Goal: Task Accomplishment & Management: Complete application form

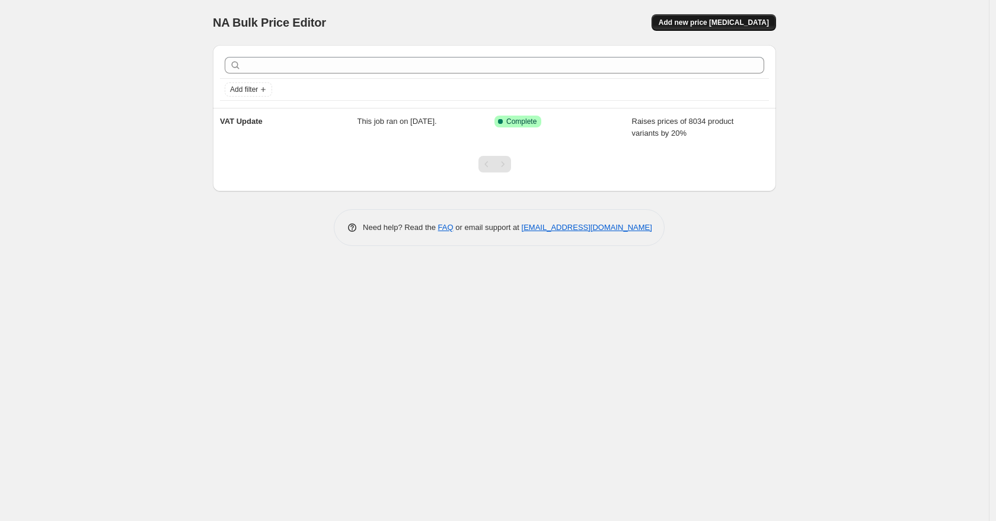
click at [714, 27] on span "Add new price [MEDICAL_DATA]" at bounding box center [714, 22] width 110 height 9
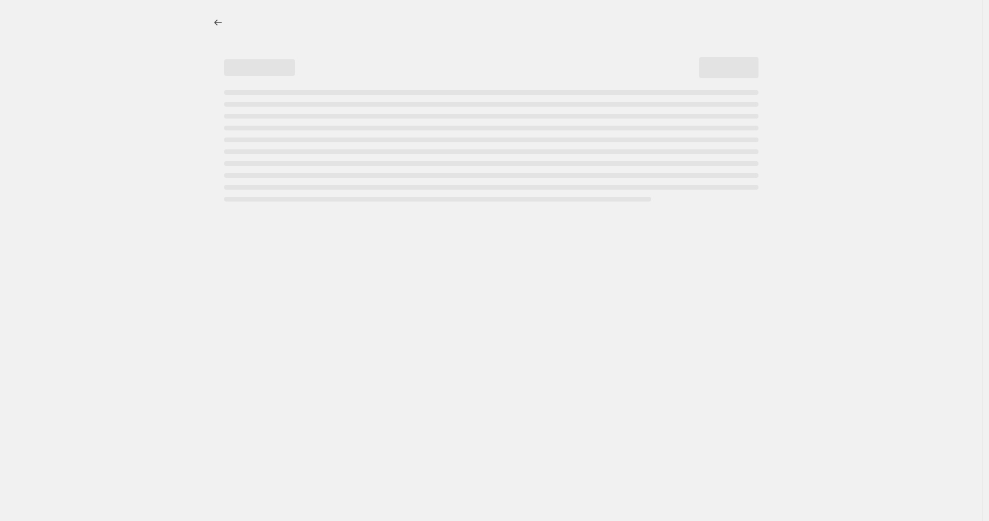
select select "percentage"
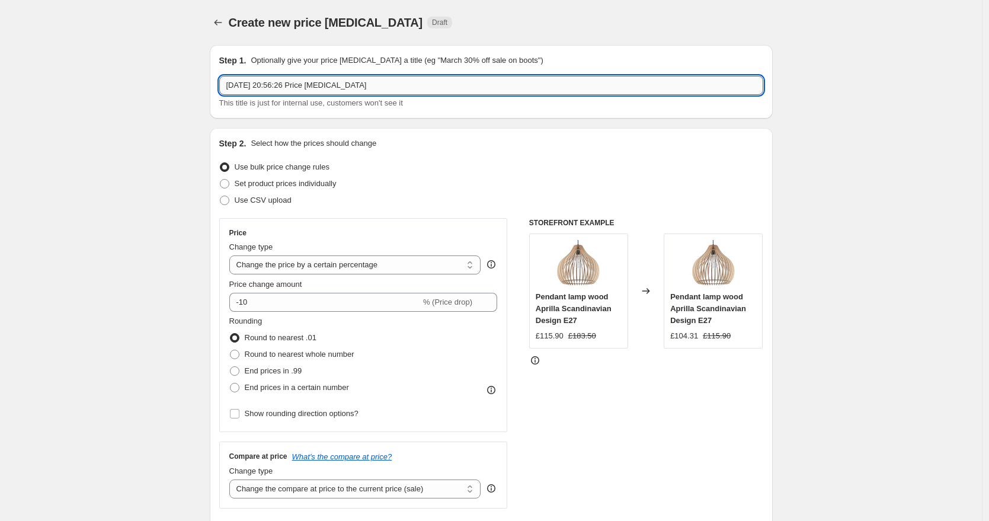
click at [398, 88] on input "[DATE] 20:56:26 Price [MEDICAL_DATA]" at bounding box center [491, 85] width 544 height 19
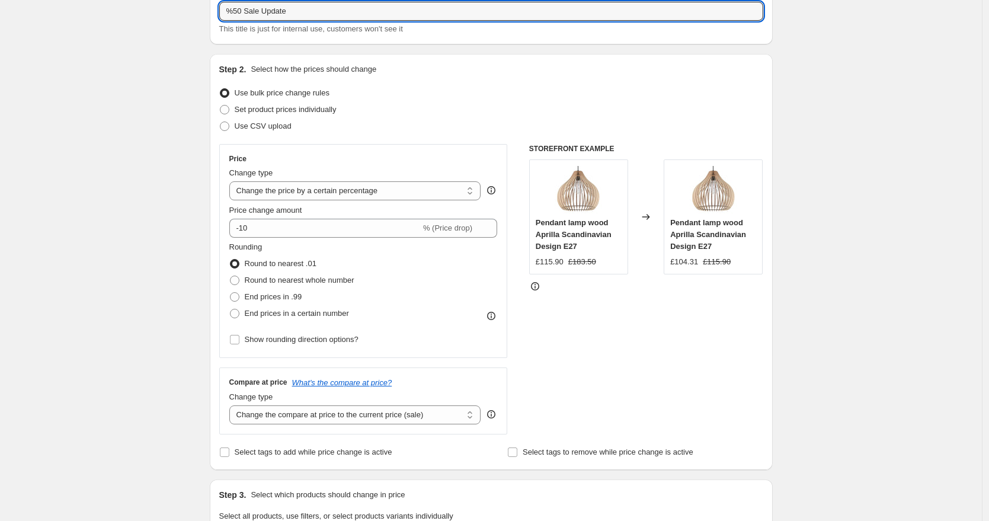
scroll to position [102, 0]
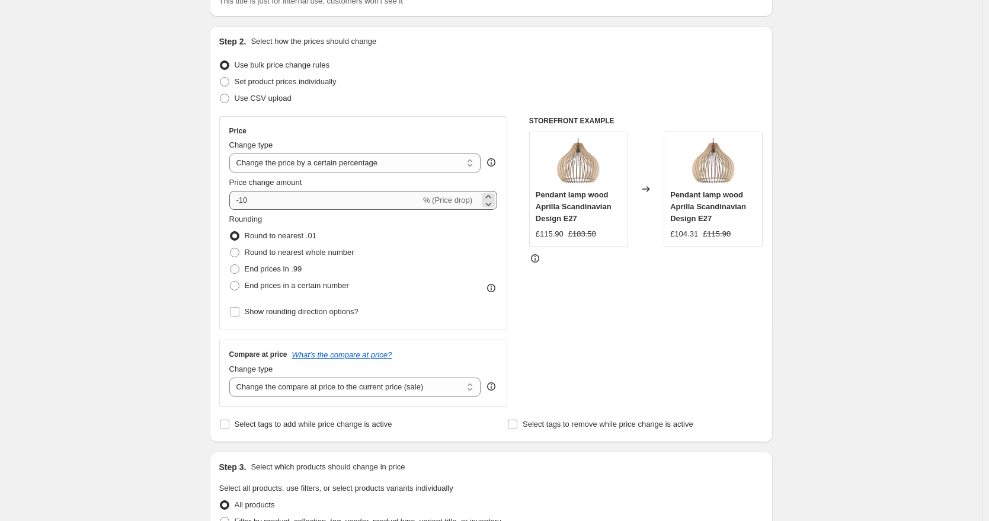
type input "%50 Sale Update"
click at [404, 203] on input "-10" at bounding box center [324, 200] width 191 height 19
drag, startPoint x: 272, startPoint y: 201, endPoint x: 177, endPoint y: 202, distance: 94.3
click at [177, 202] on div "Create new price [MEDICAL_DATA]. This page is ready Create new price [MEDICAL_D…" at bounding box center [491, 494] width 982 height 1193
type input "40"
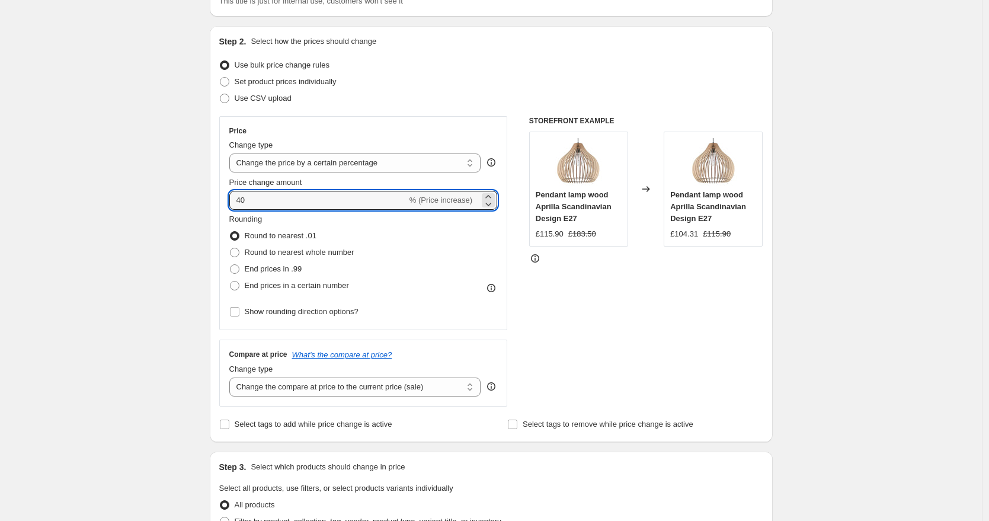
click at [108, 217] on div "Create new price [MEDICAL_DATA]. This page is ready Create new price [MEDICAL_D…" at bounding box center [491, 494] width 982 height 1193
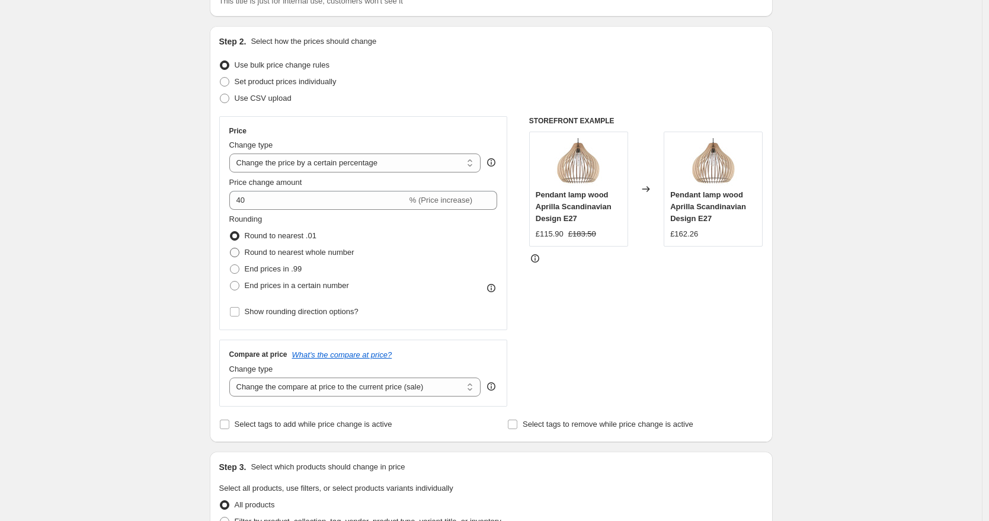
click at [237, 255] on span at bounding box center [234, 252] width 9 height 9
click at [231, 248] on input "Round to nearest whole number" at bounding box center [230, 248] width 1 height 1
radio input "true"
click at [240, 286] on span at bounding box center [234, 285] width 9 height 9
click at [231, 282] on input "End prices in a certain number" at bounding box center [230, 281] width 1 height 1
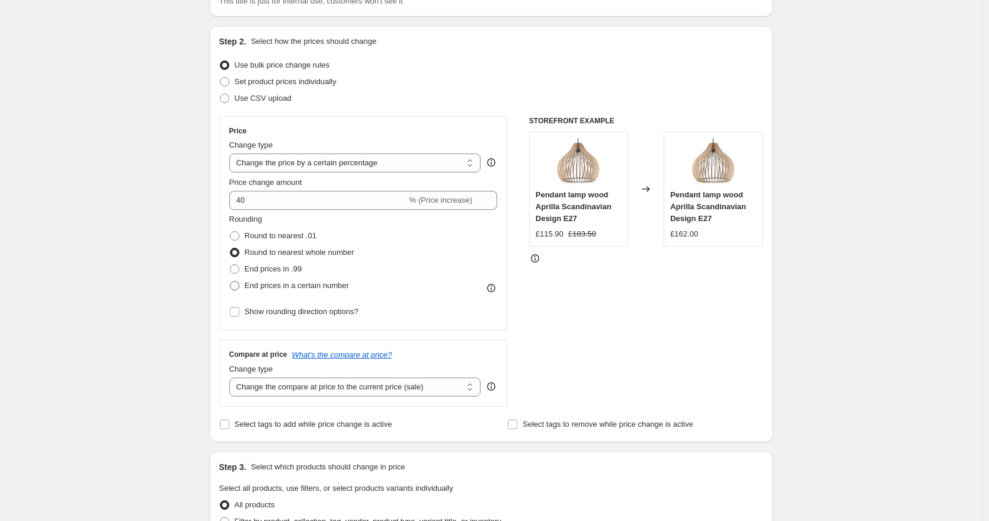
radio input "true"
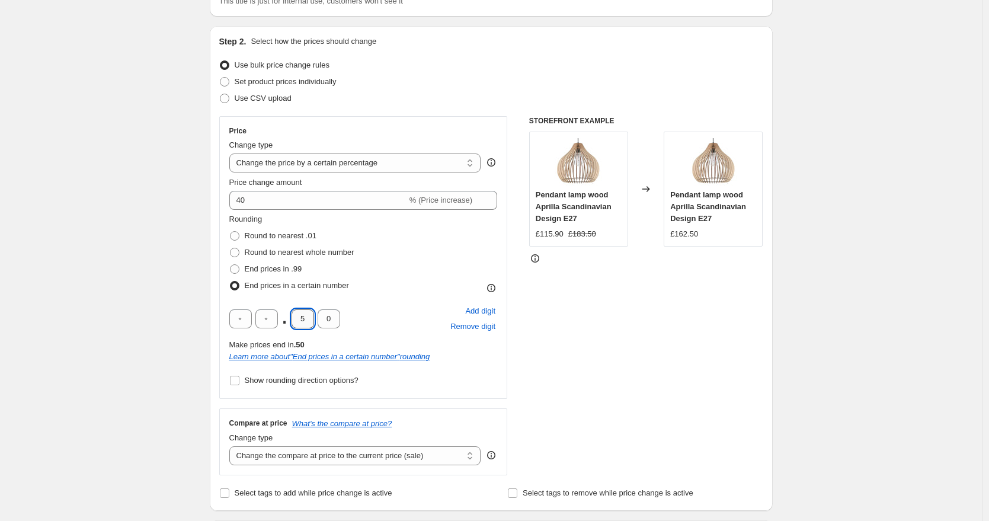
click at [310, 322] on input "5" at bounding box center [303, 318] width 23 height 19
click at [304, 321] on input "5" at bounding box center [303, 318] width 23 height 19
drag, startPoint x: 313, startPoint y: 320, endPoint x: 302, endPoint y: 318, distance: 10.8
click at [302, 318] on input "0" at bounding box center [303, 318] width 23 height 19
type input "9"
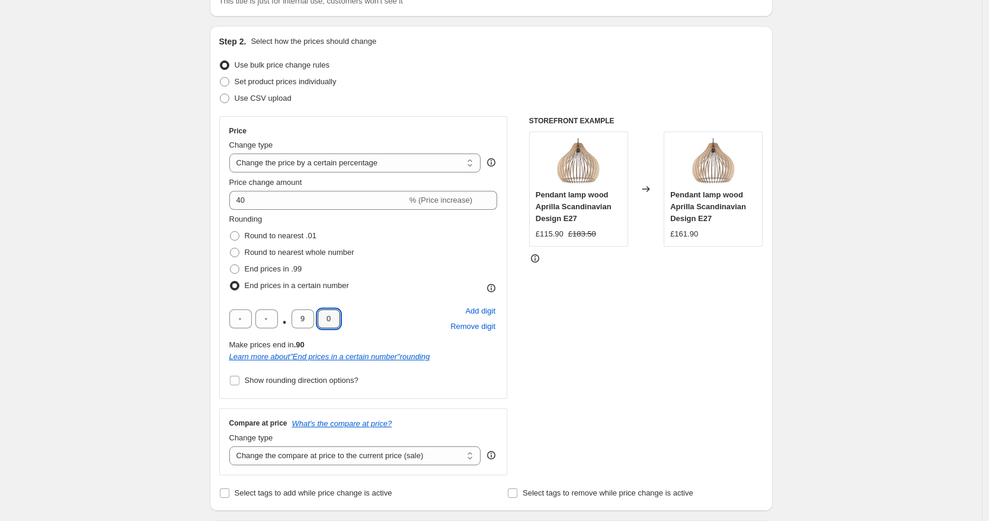
click at [139, 324] on div "Create new price [MEDICAL_DATA]. This page is ready Create new price [MEDICAL_D…" at bounding box center [491, 529] width 982 height 1262
click at [352, 164] on select "Change the price to a certain amount Change the price by a certain amount Chang…" at bounding box center [355, 163] width 252 height 19
click at [139, 225] on div "Create new price [MEDICAL_DATA]. This page is ready Create new price [MEDICAL_D…" at bounding box center [491, 529] width 982 height 1262
click at [174, 268] on div "Create new price [MEDICAL_DATA]. This page is ready Create new price [MEDICAL_D…" at bounding box center [491, 529] width 982 height 1262
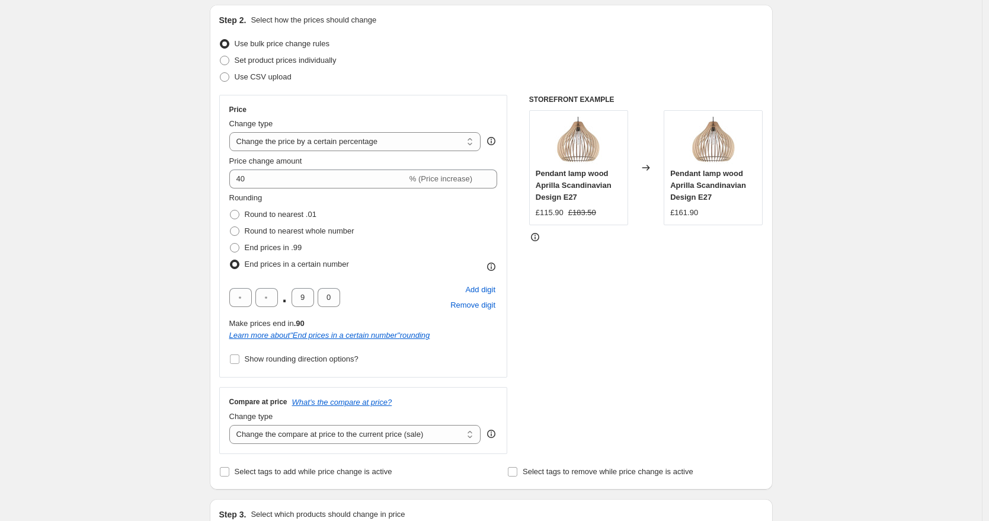
scroll to position [263, 0]
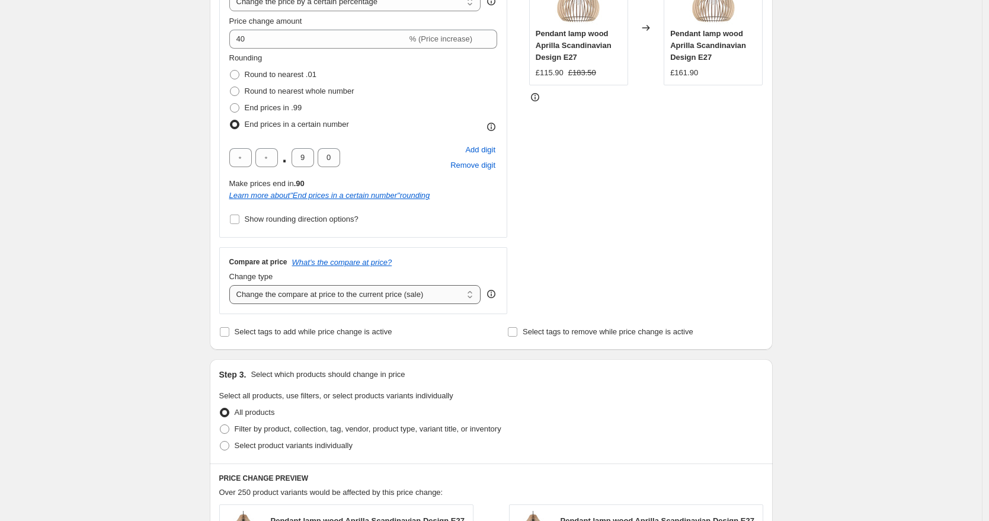
click at [306, 298] on select "Change the compare at price to the current price (sale) Change the compare at p…" at bounding box center [355, 294] width 252 height 19
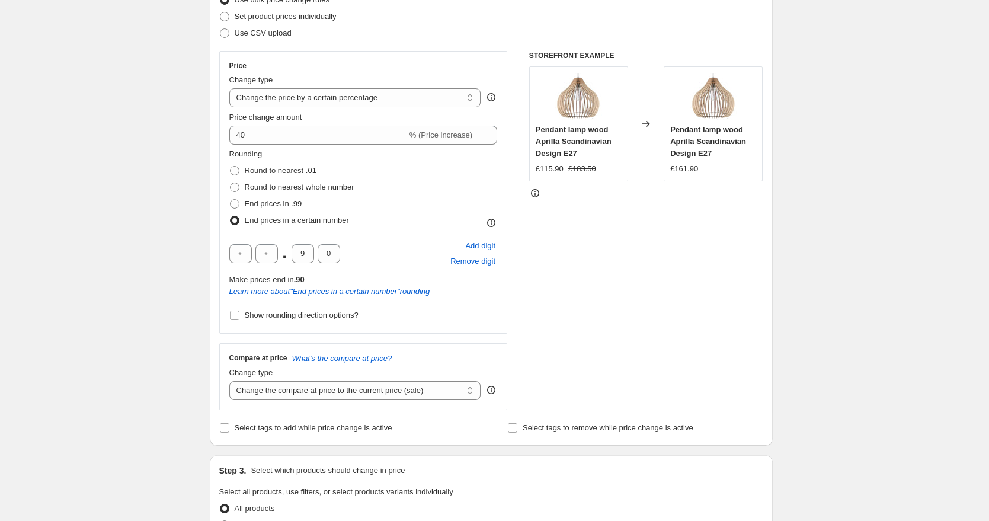
scroll to position [177, 0]
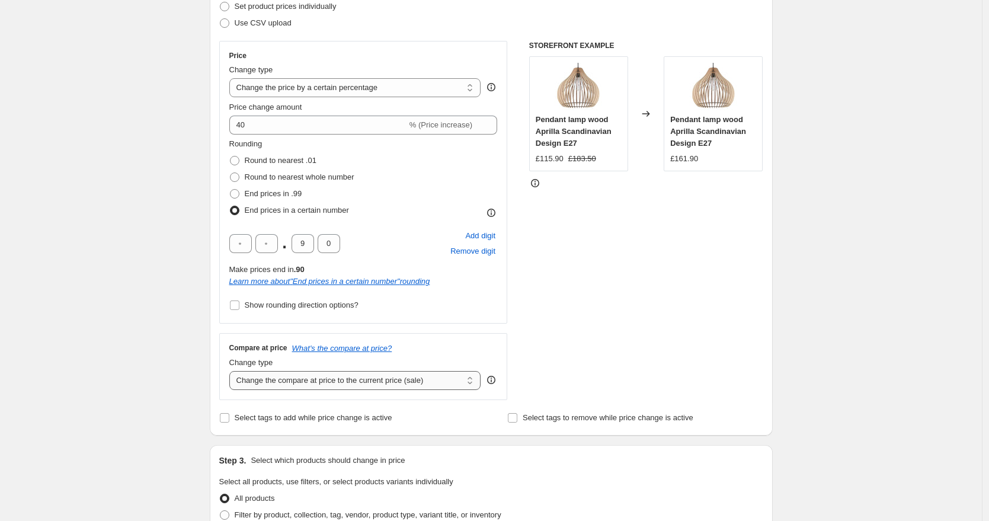
click at [333, 385] on select "Change the compare at price to the current price (sale) Change the compare at p…" at bounding box center [355, 380] width 252 height 19
click at [232, 371] on select "Change the compare at price to the current price (sale) Change the compare at p…" at bounding box center [355, 380] width 252 height 19
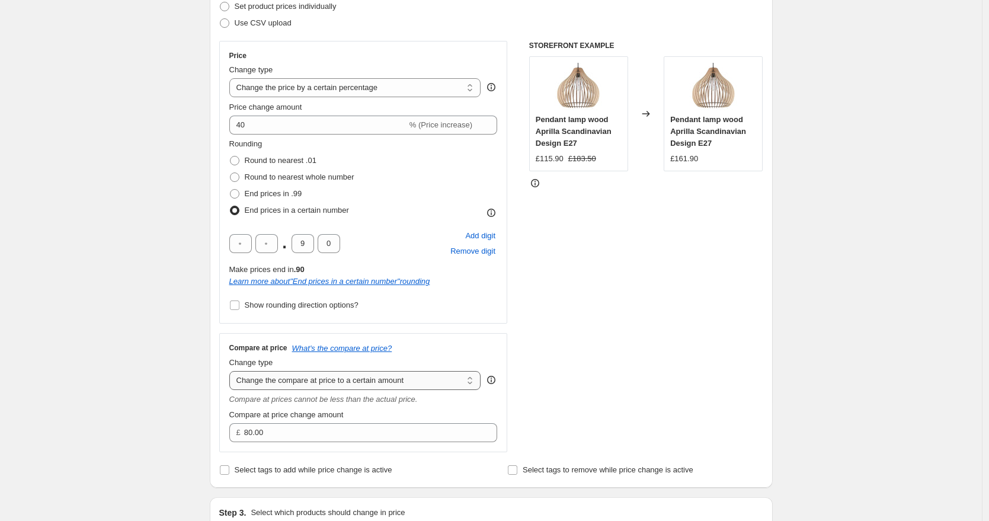
click at [324, 382] on select "Change the compare at price to the current price (sale) Change the compare at p…" at bounding box center [355, 380] width 252 height 19
select select "by"
click at [232, 371] on select "Change the compare at price to the current price (sale) Change the compare at p…" at bounding box center [355, 380] width 252 height 19
type input "-10.00"
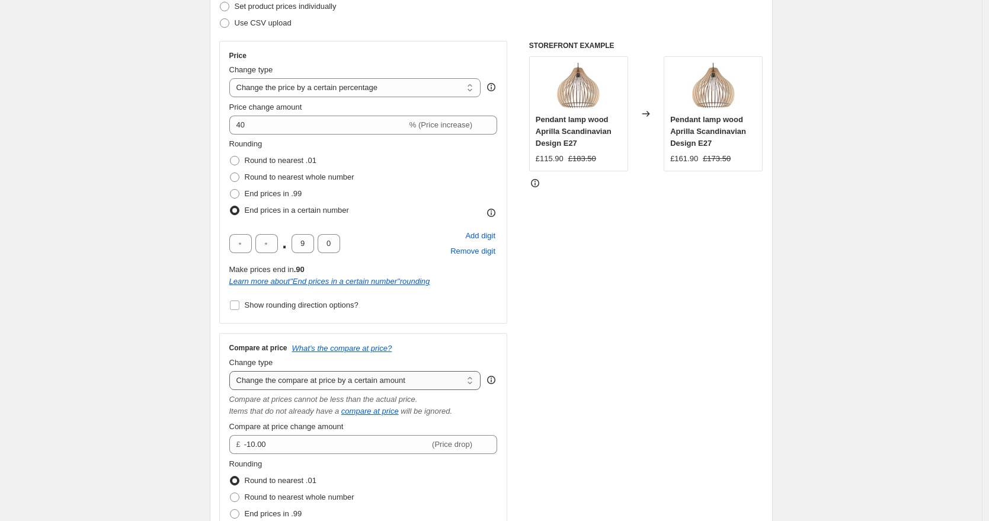
scroll to position [206, 0]
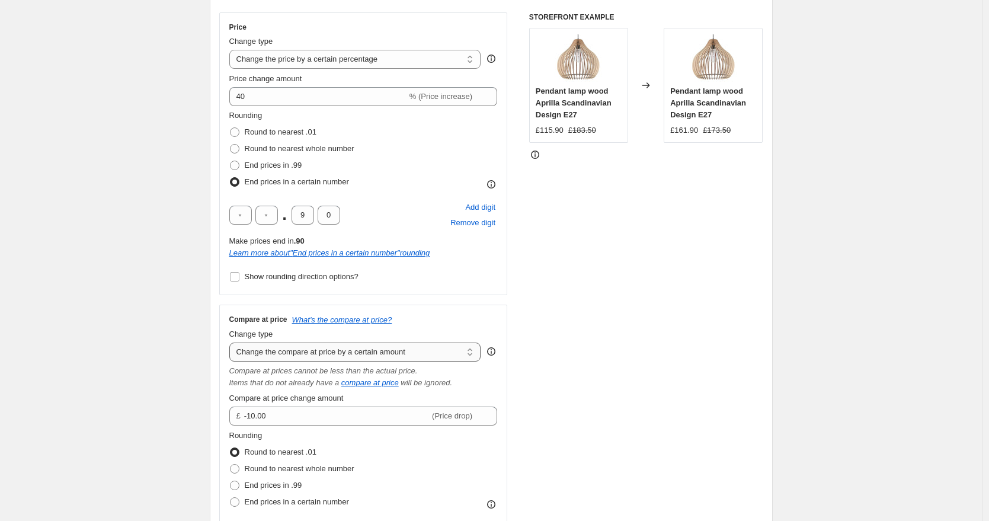
click at [323, 353] on select "Change the compare at price to the current price (sale) Change the compare at p…" at bounding box center [355, 352] width 252 height 19
select select "percentage"
click at [232, 343] on select "Change the compare at price to the current price (sale) Change the compare at p…" at bounding box center [355, 352] width 252 height 19
type input "-15"
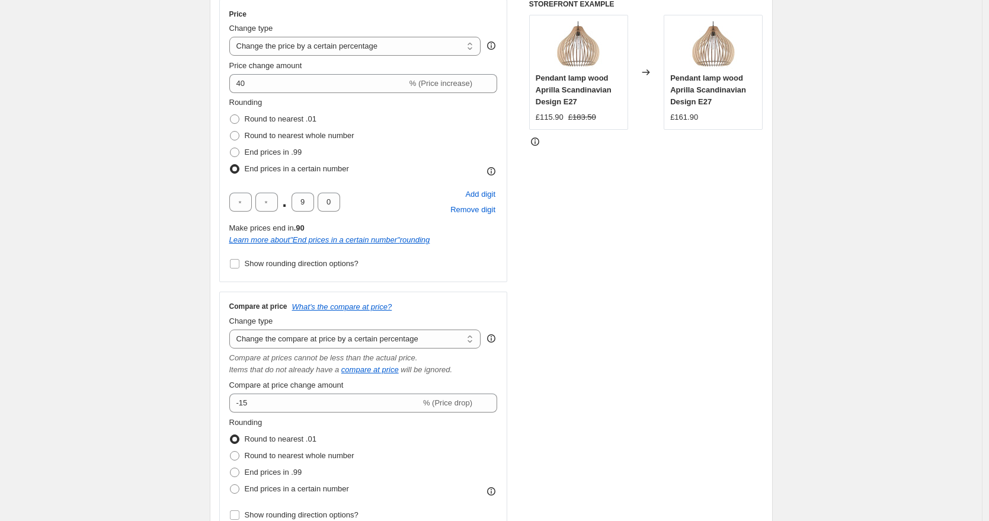
scroll to position [230, 0]
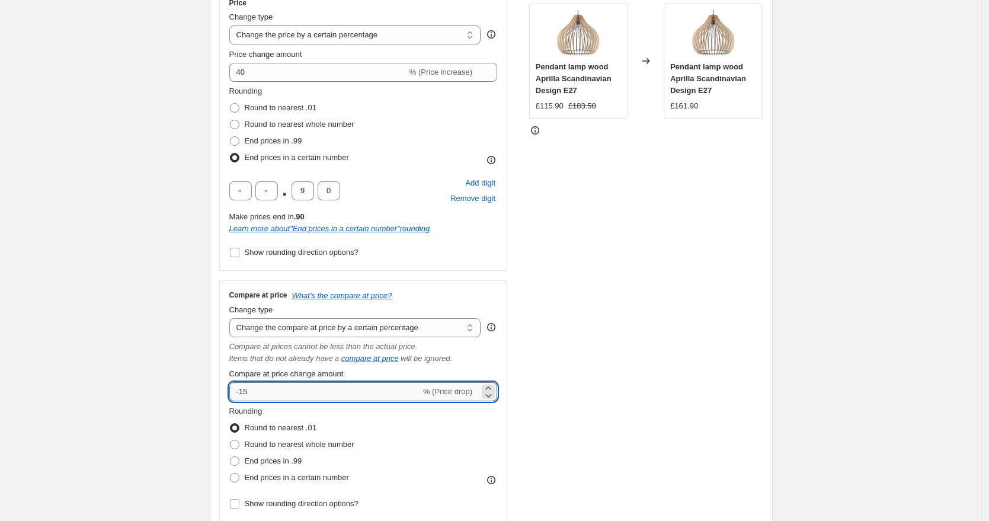
click at [264, 392] on input "-15" at bounding box center [324, 391] width 191 height 19
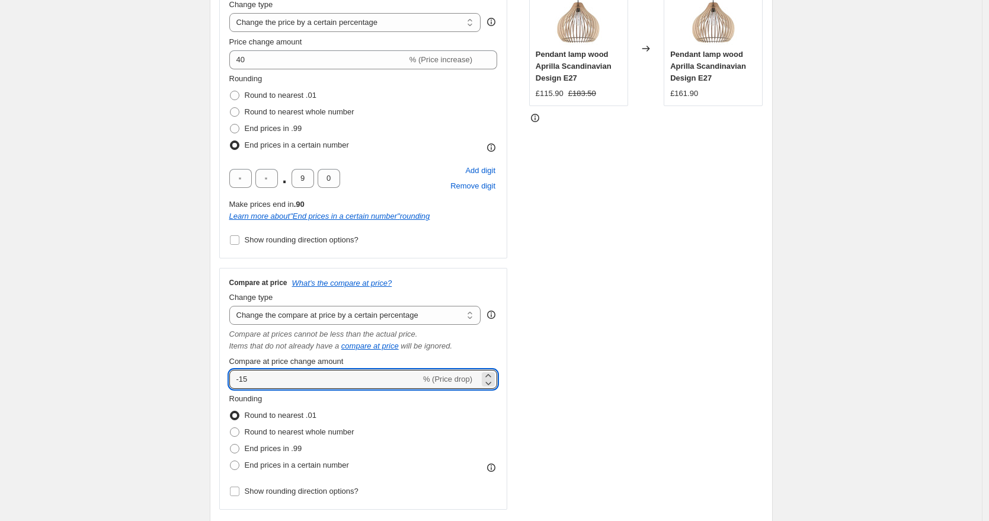
scroll to position [258, 0]
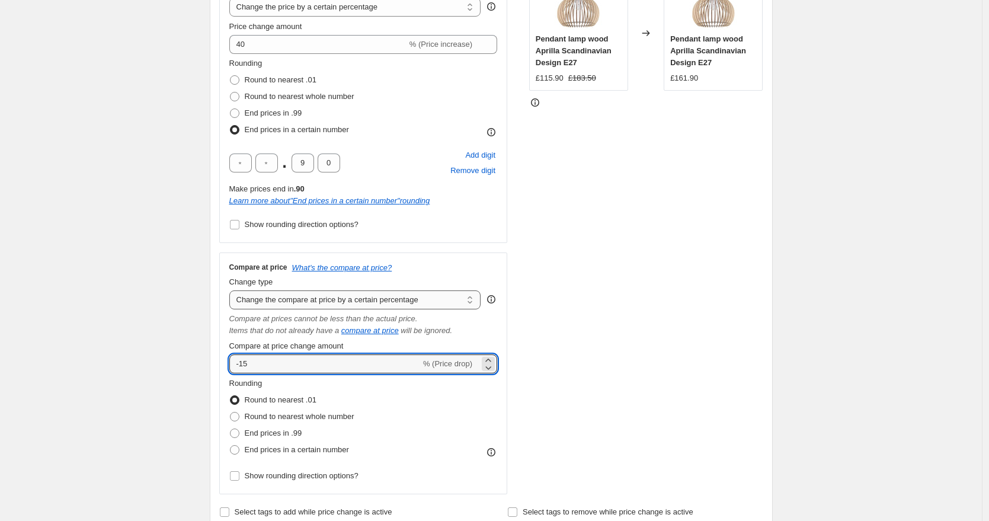
click at [312, 297] on select "Change the compare at price to the current price (sale) Change the compare at p…" at bounding box center [355, 299] width 252 height 19
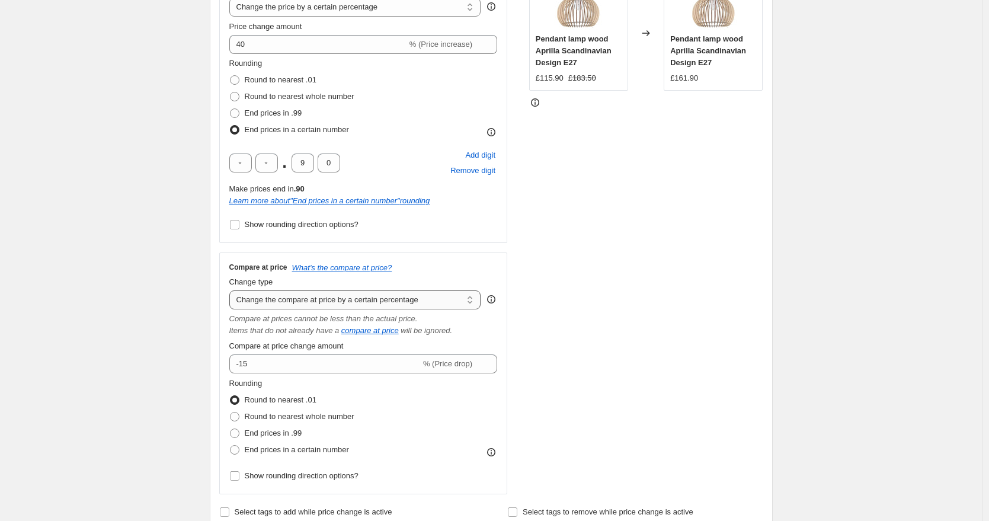
select select "bp"
click at [232, 290] on select "Change the compare at price to the current price (sale) Change the compare at p…" at bounding box center [355, 299] width 252 height 19
type input "12.00"
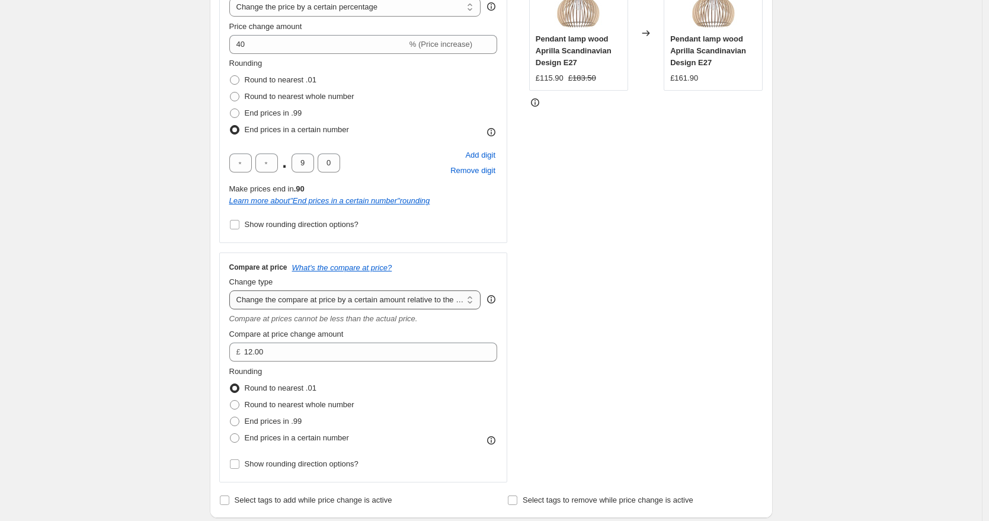
click at [328, 302] on select "Change the compare at price to the current price (sale) Change the compare at p…" at bounding box center [355, 299] width 252 height 19
select select "pp"
click at [232, 290] on select "Change the compare at price to the current price (sale) Change the compare at p…" at bounding box center [355, 299] width 252 height 19
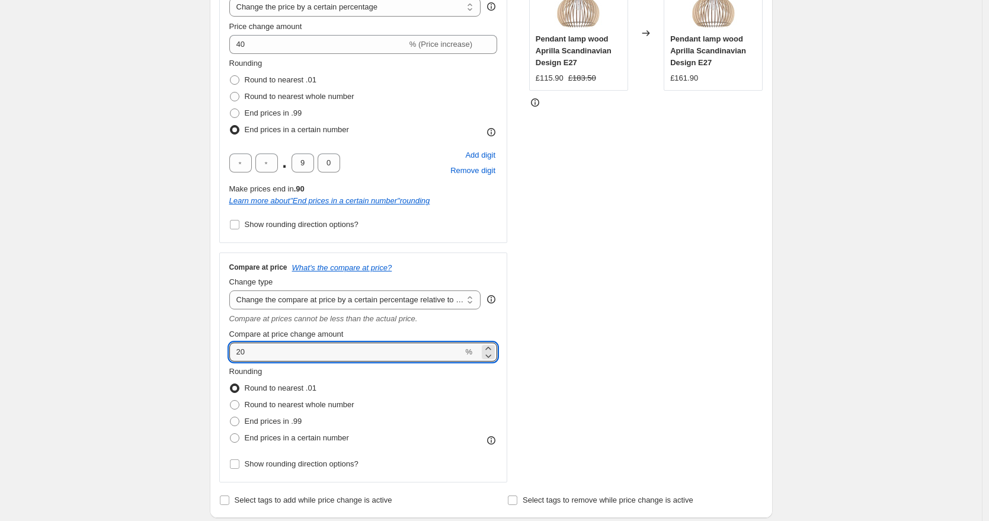
drag, startPoint x: 290, startPoint y: 356, endPoint x: 185, endPoint y: 356, distance: 104.9
click at [185, 356] on div "Create new price [MEDICAL_DATA]. This page is ready Create new price [MEDICAL_D…" at bounding box center [491, 454] width 982 height 1425
click at [133, 352] on div "Create new price [MEDICAL_DATA]. This page is ready Create new price [MEDICAL_D…" at bounding box center [491, 454] width 982 height 1425
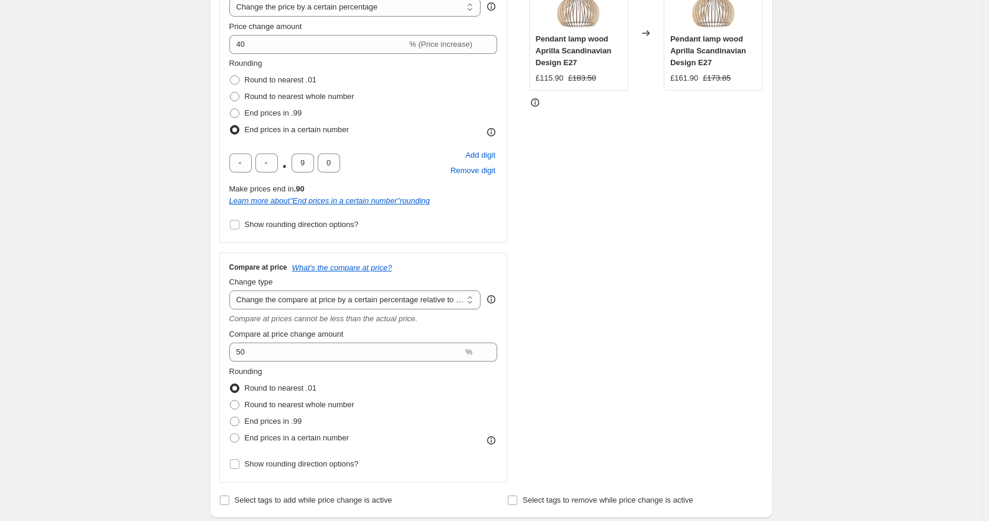
scroll to position [234, 0]
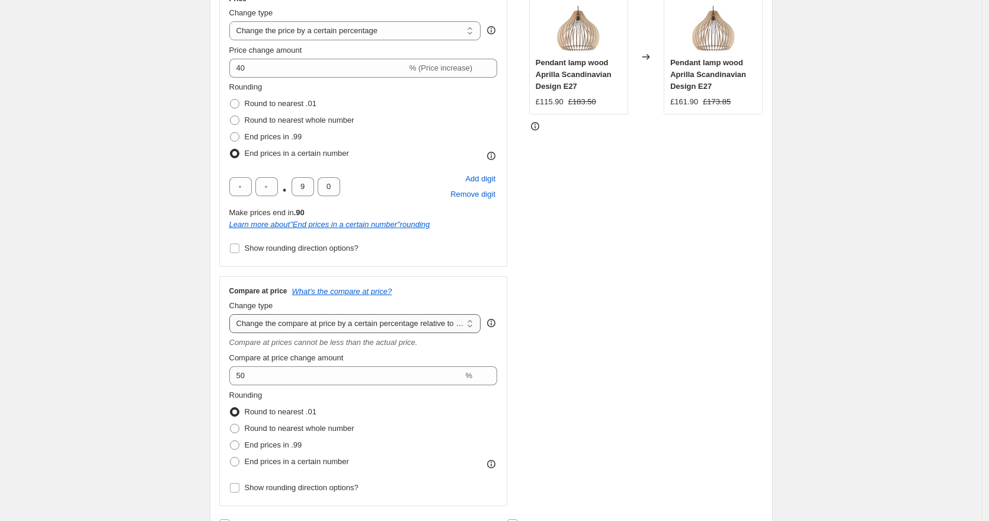
click at [362, 331] on select "Change the compare at price to the current price (sale) Change the compare at p…" at bounding box center [355, 323] width 252 height 19
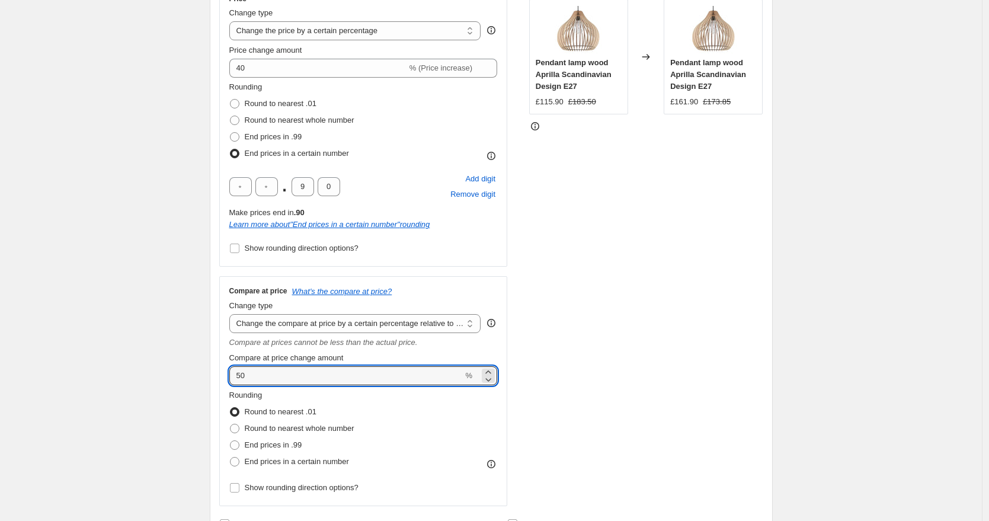
drag, startPoint x: 269, startPoint y: 382, endPoint x: 189, endPoint y: 380, distance: 80.1
click at [189, 380] on div "Create new price [MEDICAL_DATA]. This page is ready Create new price [MEDICAL_D…" at bounding box center [491, 478] width 982 height 1425
type input "100"
click at [132, 350] on div "Create new price [MEDICAL_DATA]. This page is ready Create new price [MEDICAL_D…" at bounding box center [491, 478] width 982 height 1425
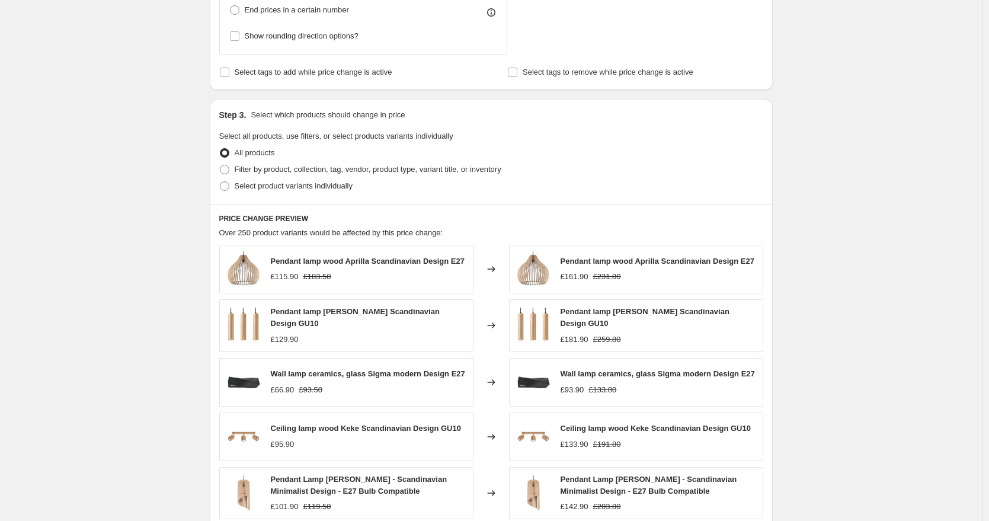
scroll to position [907, 0]
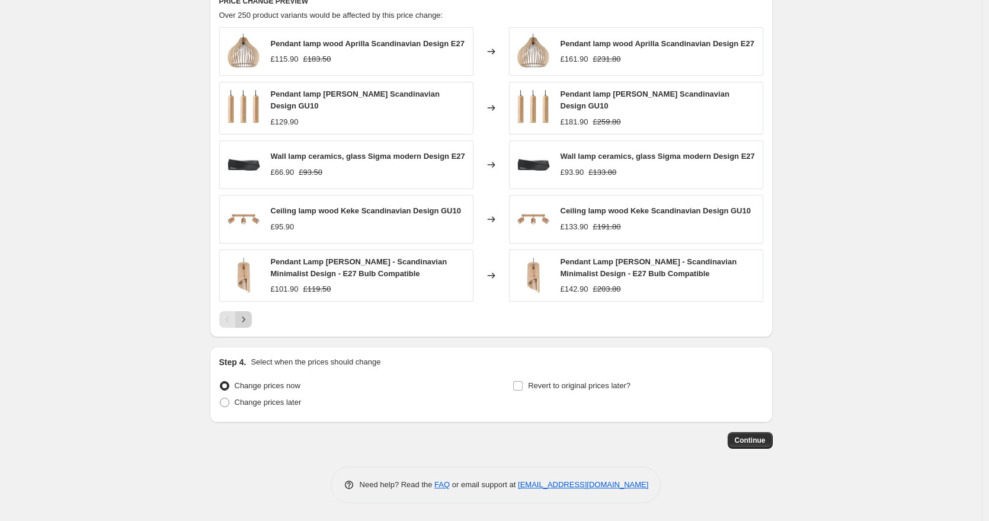
click at [252, 321] on button "Next" at bounding box center [243, 319] width 17 height 17
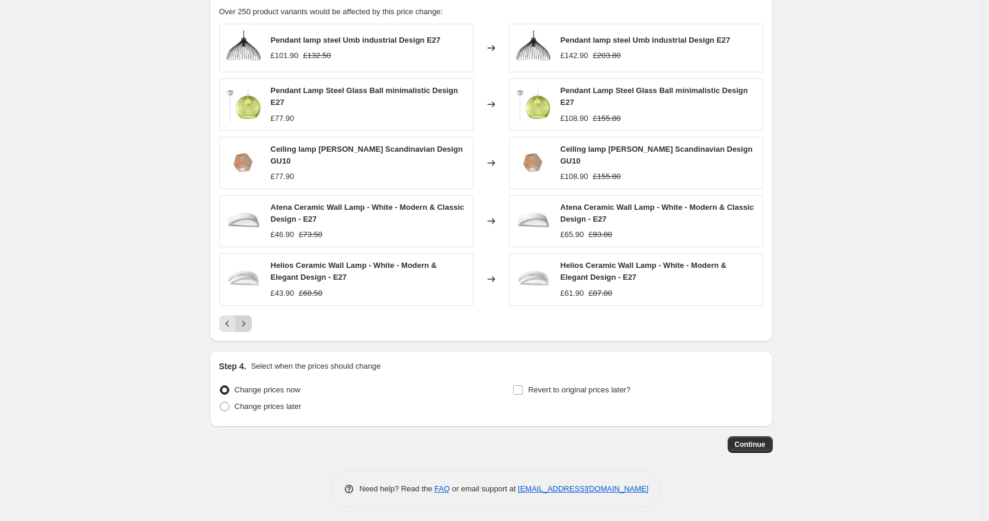
click at [252, 321] on button "Next" at bounding box center [243, 323] width 17 height 17
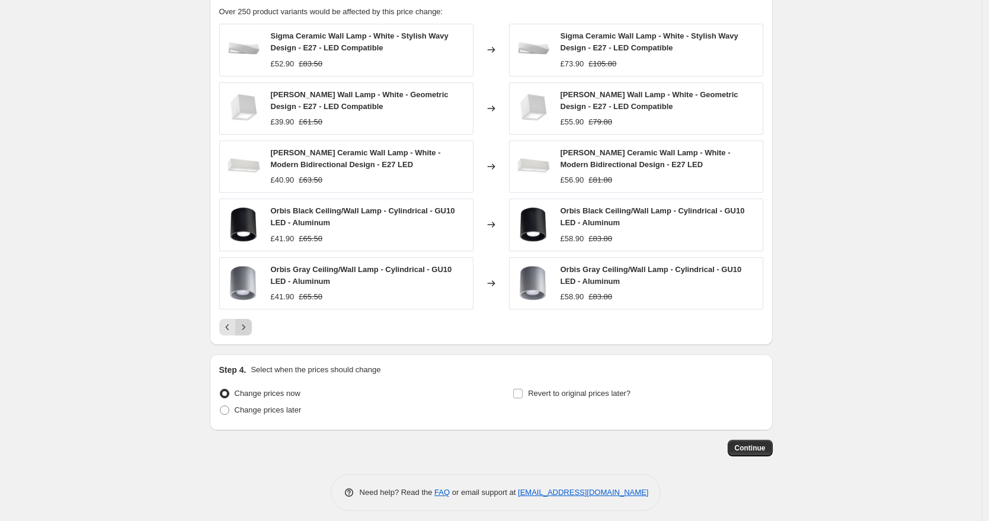
click at [252, 331] on button "Next" at bounding box center [243, 327] width 17 height 17
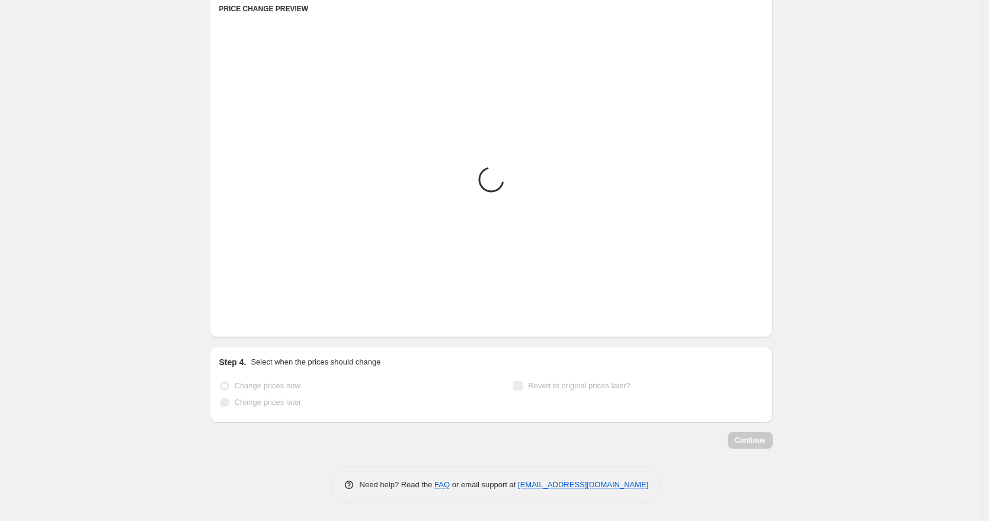
scroll to position [647, 0]
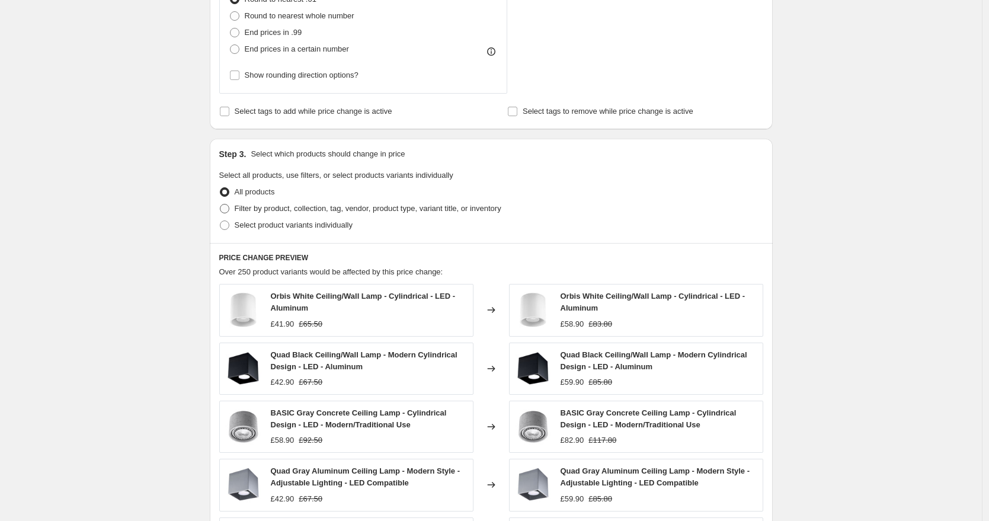
click at [230, 209] on span at bounding box center [224, 208] width 11 height 11
click at [221, 205] on input "Filter by product, collection, tag, vendor, product type, variant title, or inv…" at bounding box center [220, 204] width 1 height 1
radio input "true"
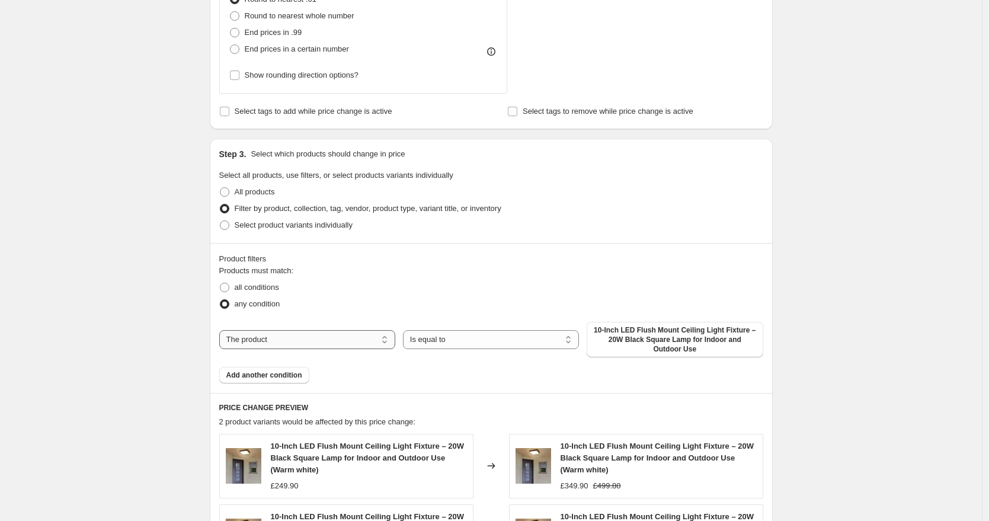
click at [325, 339] on select "The product The product's collection The product's tag The product's vendor The…" at bounding box center [307, 339] width 176 height 19
select select "collection"
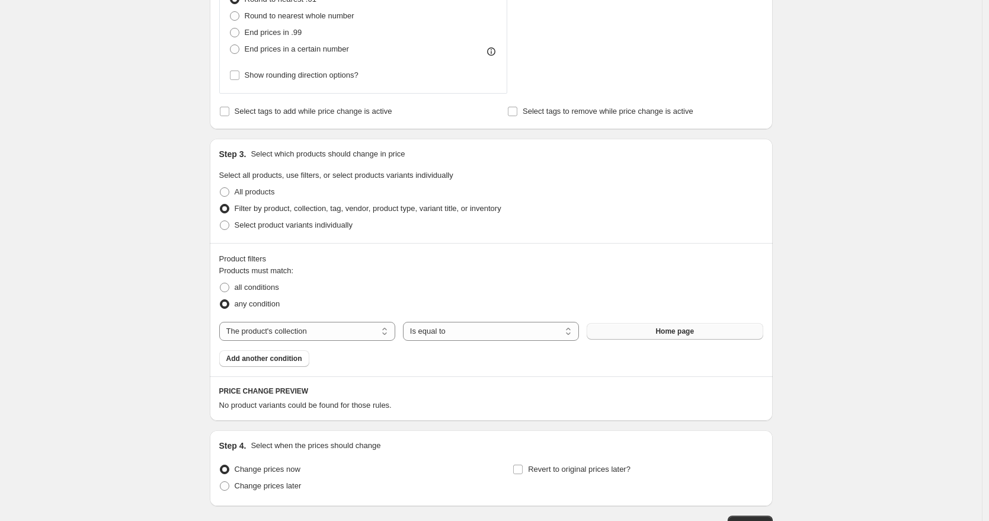
click at [677, 334] on span "Home page" at bounding box center [675, 331] width 39 height 9
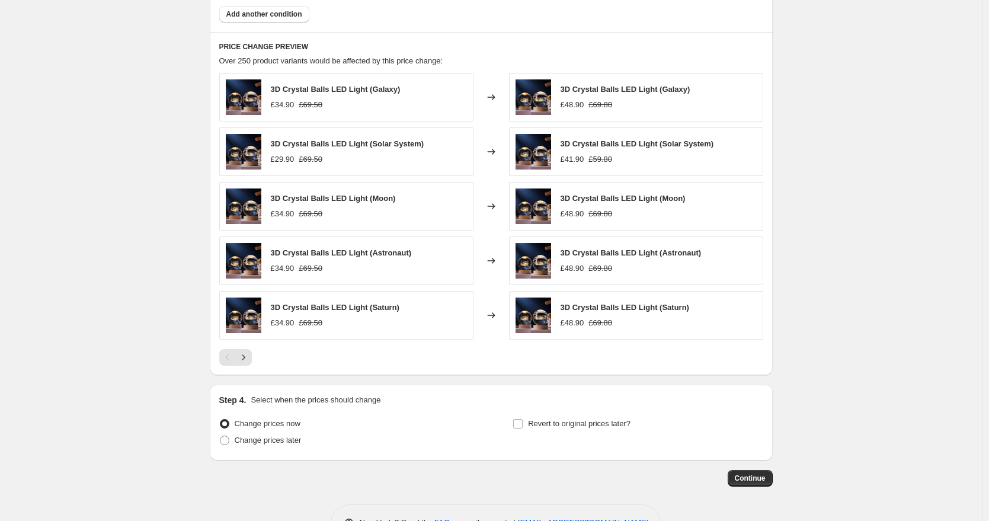
scroll to position [1029, 0]
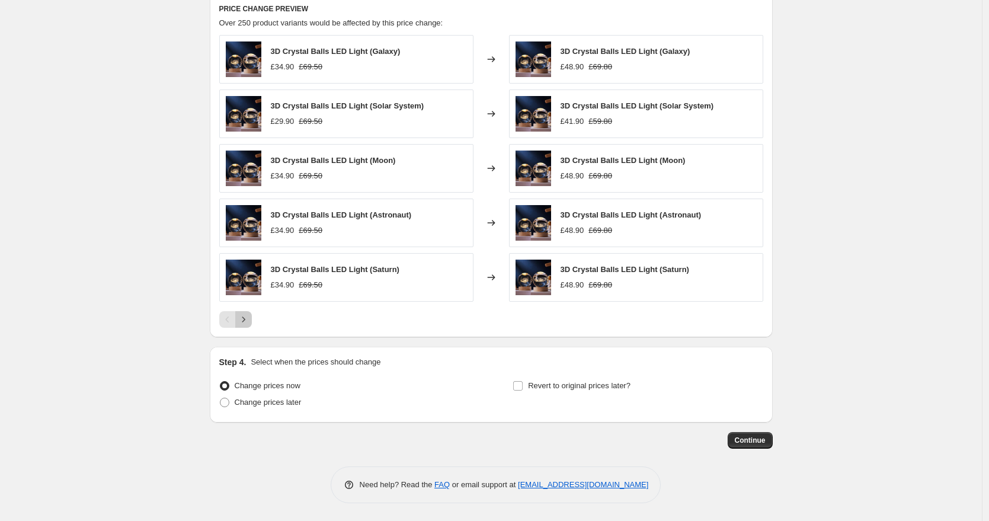
click at [252, 321] on button "Next" at bounding box center [243, 319] width 17 height 17
click at [252, 320] on button "Next" at bounding box center [243, 319] width 17 height 17
click at [248, 320] on icon "Next" at bounding box center [244, 320] width 12 height 12
click at [256, 320] on div at bounding box center [491, 319] width 544 height 17
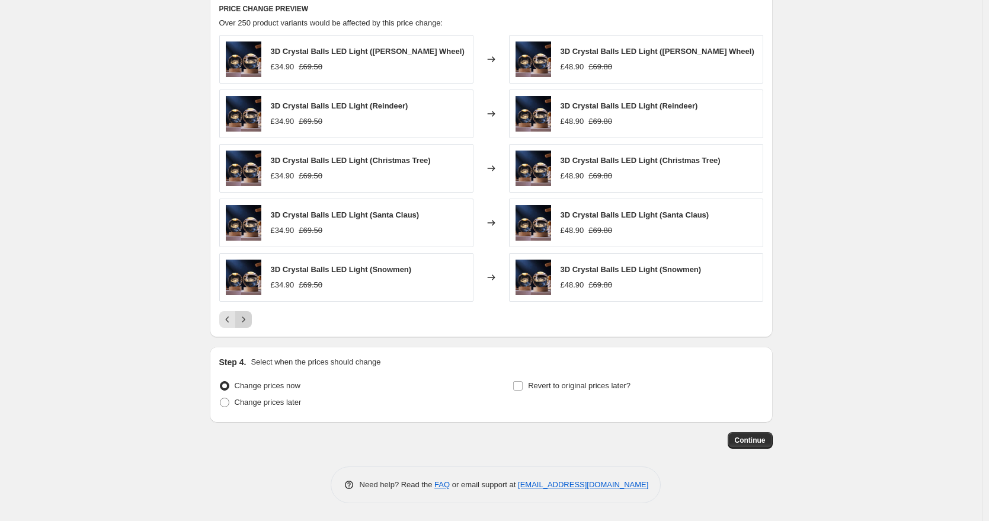
click at [250, 318] on icon "Next" at bounding box center [244, 320] width 12 height 12
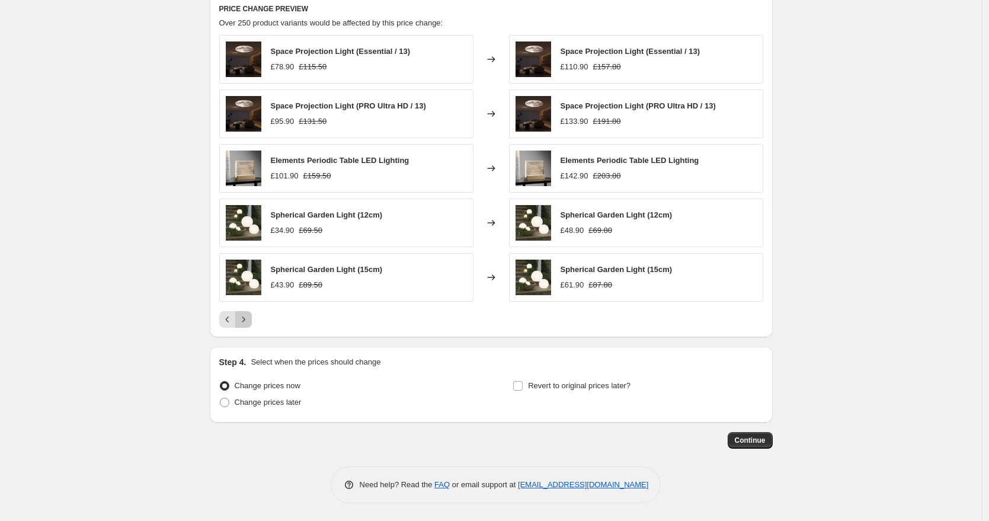
click at [250, 319] on icon "Next" at bounding box center [244, 320] width 12 height 12
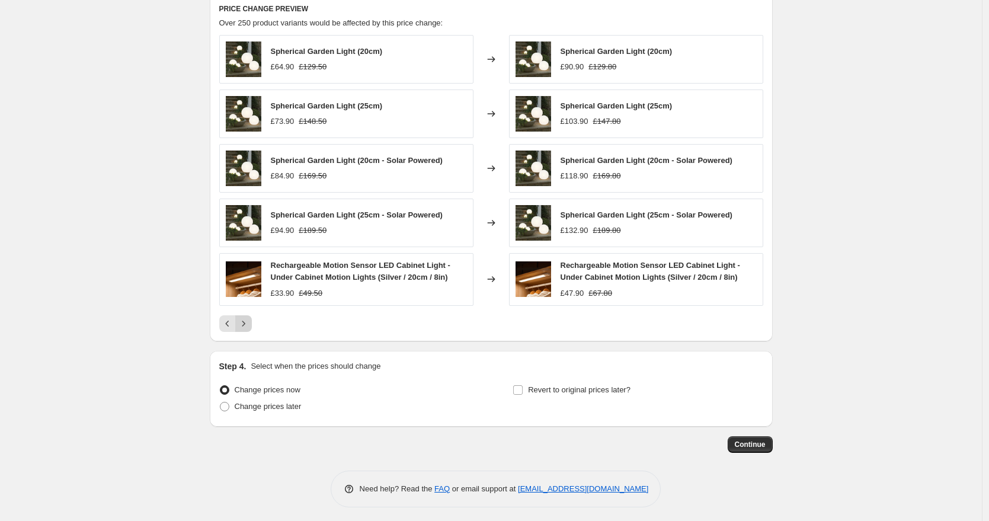
click at [250, 319] on icon "Next" at bounding box center [244, 324] width 12 height 12
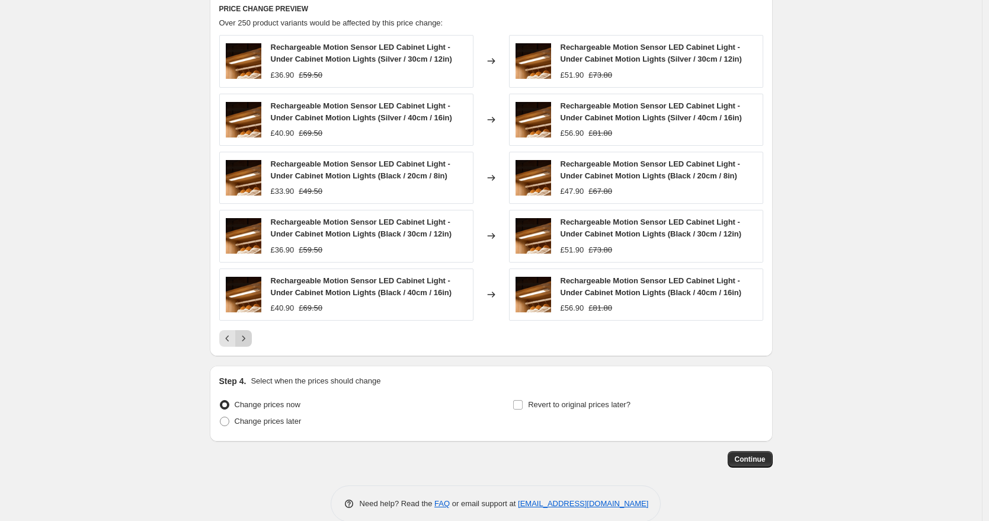
click at [250, 319] on div "Rechargeable Motion Sensor LED Cabinet Light - Under Cabinet Motion Lights (Bla…" at bounding box center [346, 295] width 254 height 52
click at [250, 337] on icon "Next" at bounding box center [244, 339] width 12 height 12
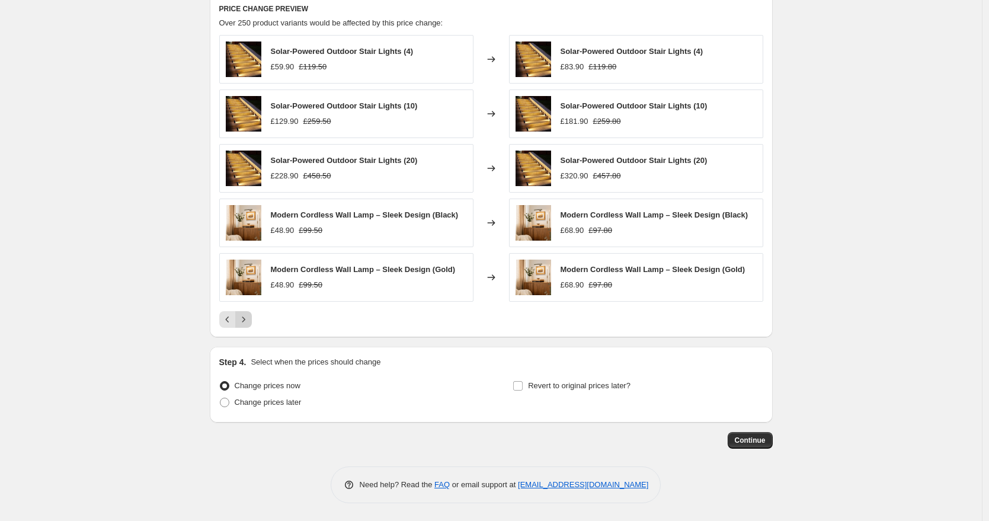
click at [250, 323] on icon "Next" at bounding box center [244, 320] width 12 height 12
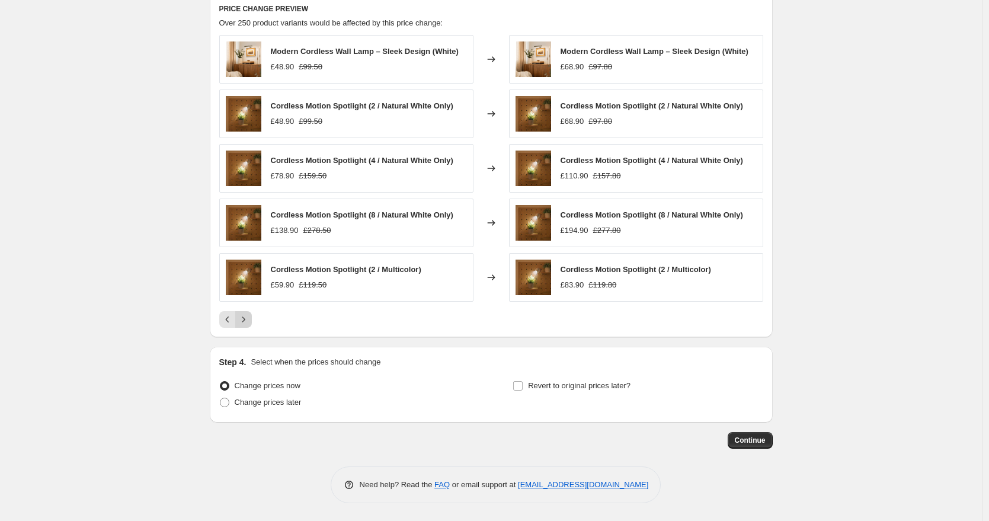
click at [250, 323] on icon "Next" at bounding box center [244, 320] width 12 height 12
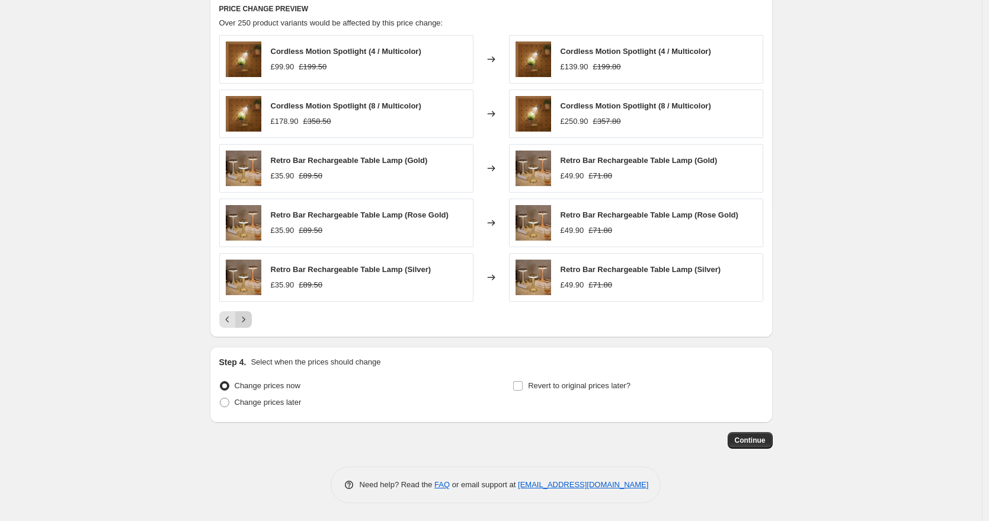
click at [250, 323] on icon "Next" at bounding box center [244, 320] width 12 height 12
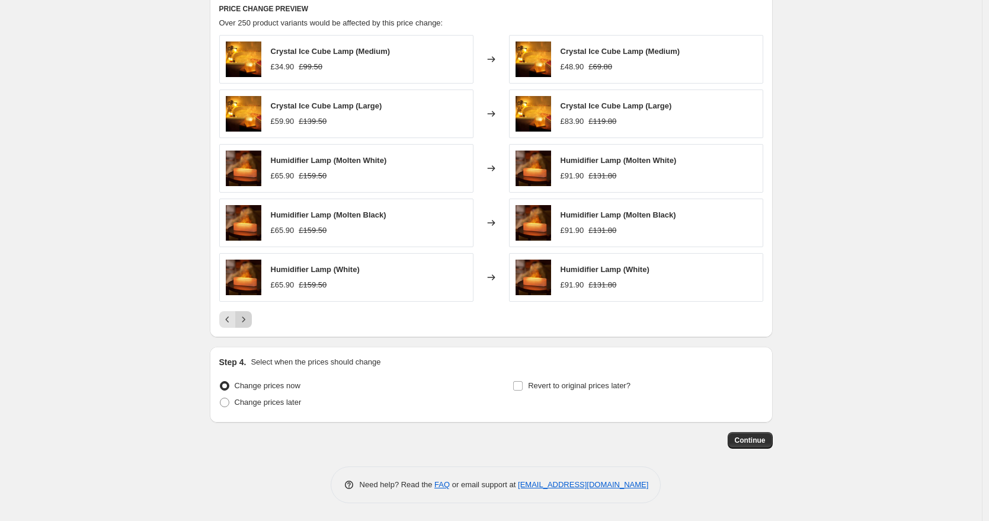
click at [250, 323] on icon "Next" at bounding box center [244, 320] width 12 height 12
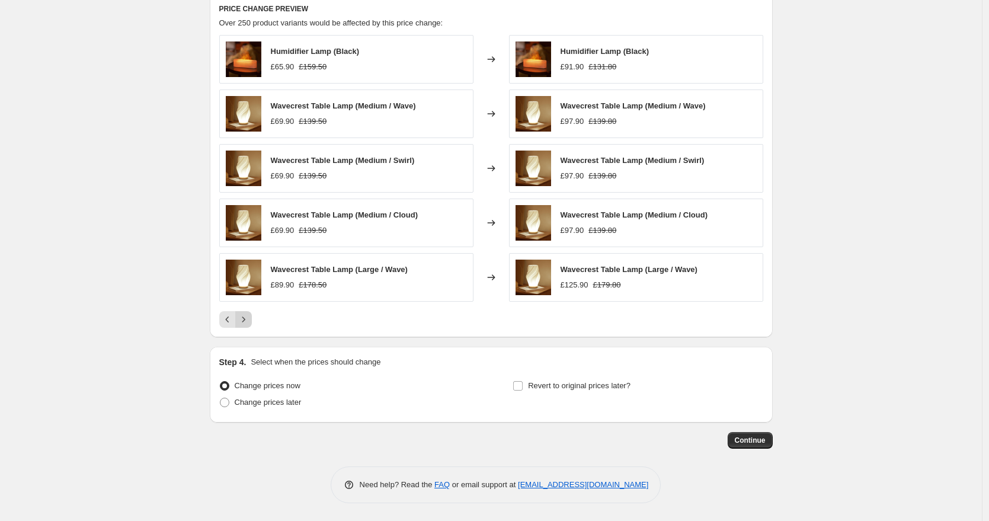
click at [250, 323] on icon "Next" at bounding box center [244, 320] width 12 height 12
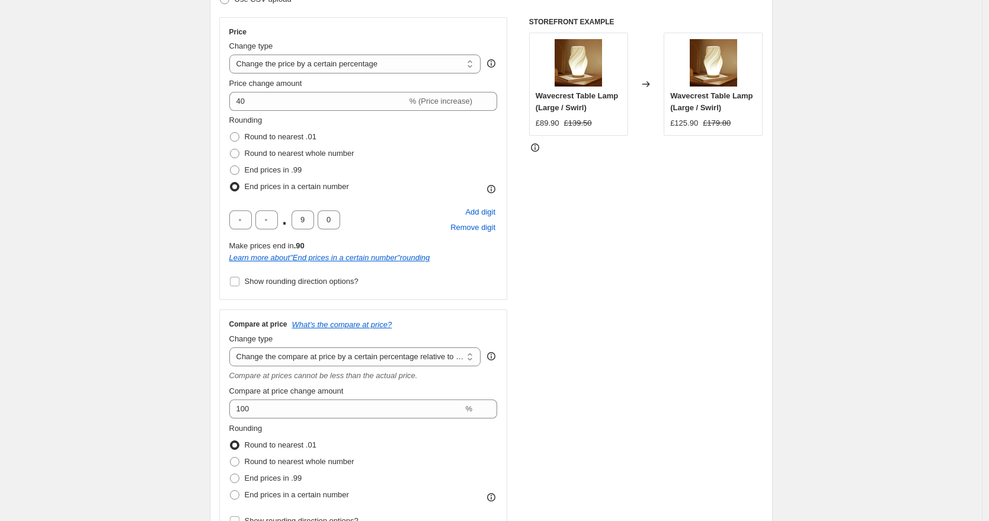
scroll to position [331, 0]
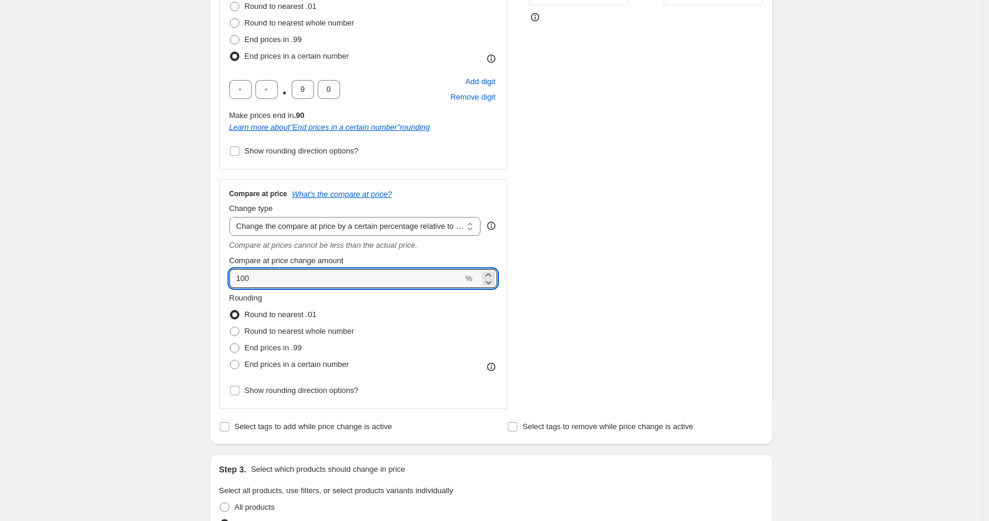
drag, startPoint x: 271, startPoint y: 278, endPoint x: 206, endPoint y: 274, distance: 64.7
click at [206, 274] on div "Step 1. Optionally give your price [MEDICAL_DATA] a title (eg "March 30% off sa…" at bounding box center [486, 431] width 573 height 1454
click at [329, 227] on select "Change the compare at price to the current price (sale) Change the compare at p…" at bounding box center [355, 226] width 252 height 19
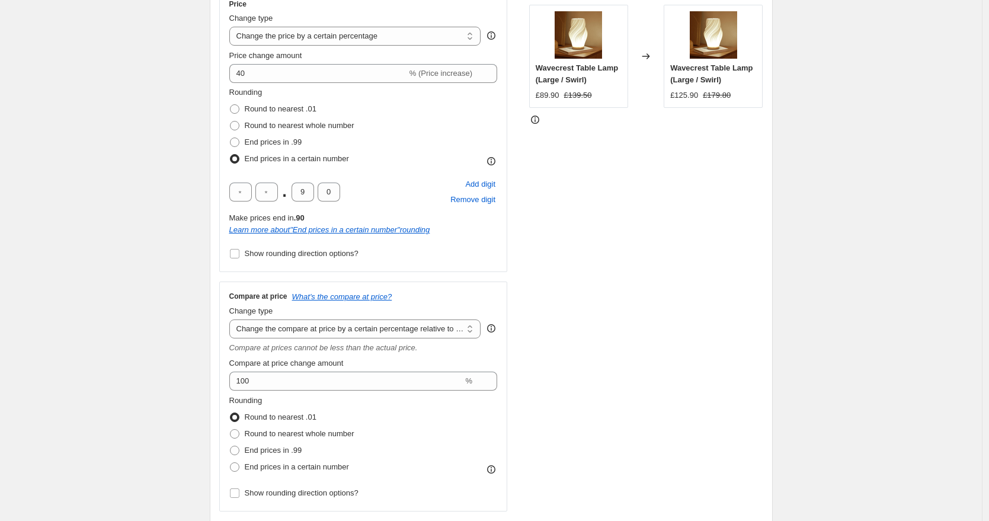
scroll to position [157, 0]
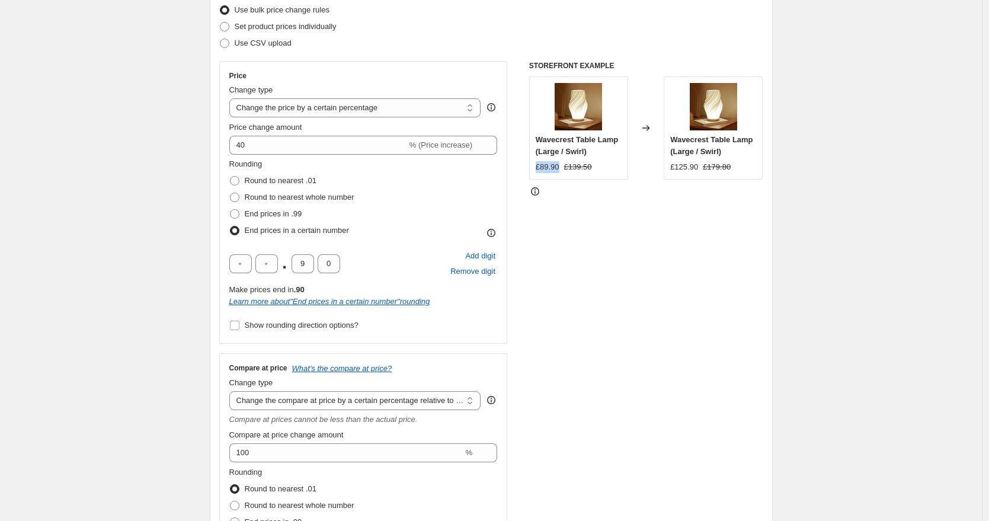
drag, startPoint x: 565, startPoint y: 168, endPoint x: 537, endPoint y: 167, distance: 28.5
click at [537, 167] on div "Wavecrest Table Lamp (Large / Swirl) £89.90 £139.50" at bounding box center [578, 127] width 99 height 103
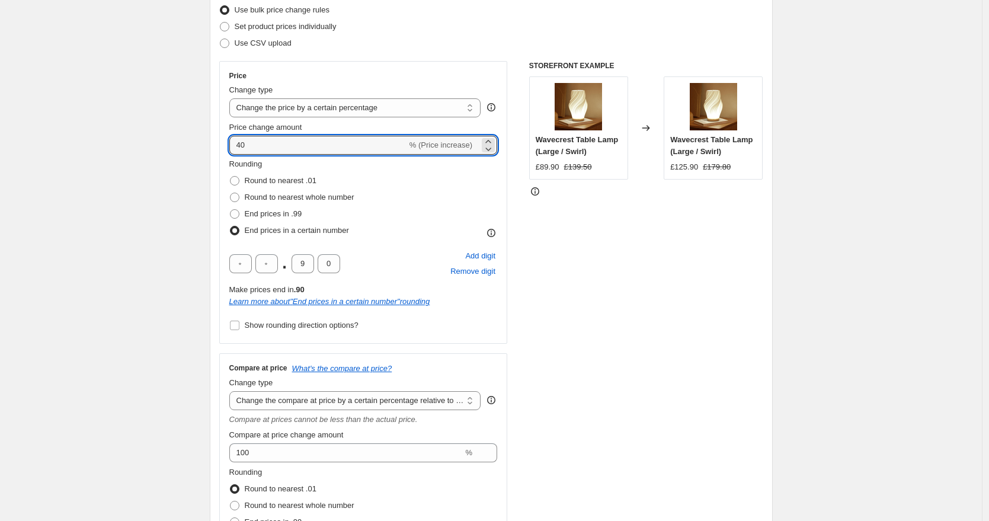
drag, startPoint x: 264, startPoint y: 146, endPoint x: 215, endPoint y: 143, distance: 48.7
click at [216, 143] on div "Step 2. Select how the prices should change Use bulk price change rules Set pro…" at bounding box center [491, 295] width 563 height 648
type input "50"
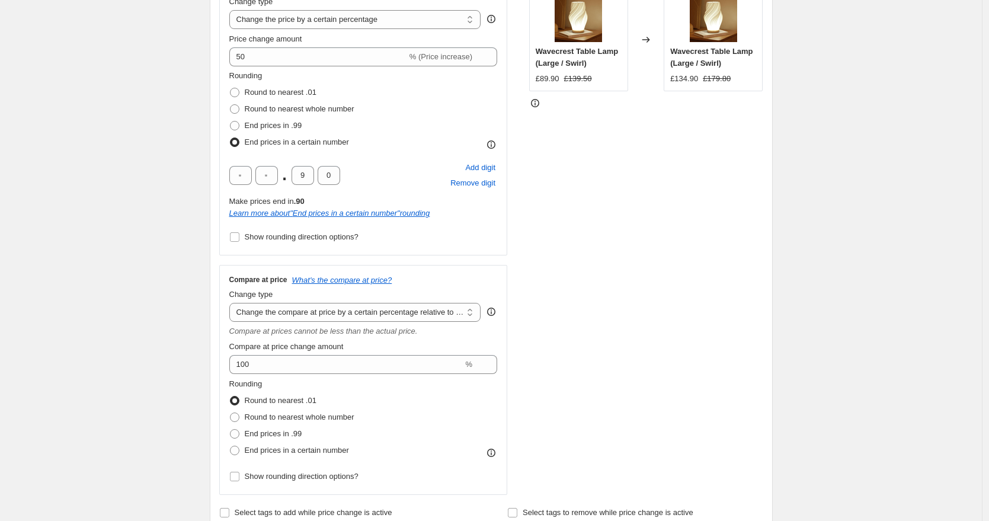
scroll to position [258, 0]
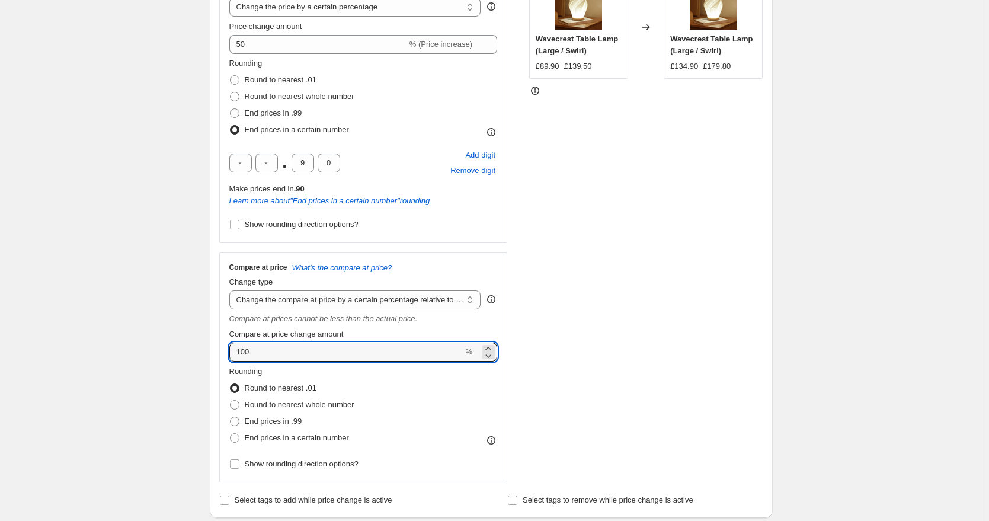
drag, startPoint x: 263, startPoint y: 353, endPoint x: 210, endPoint y: 353, distance: 52.8
click at [210, 353] on div "Step 1. Optionally give your price [MEDICAL_DATA] a title (eg "March 30% off sa…" at bounding box center [486, 505] width 573 height 1454
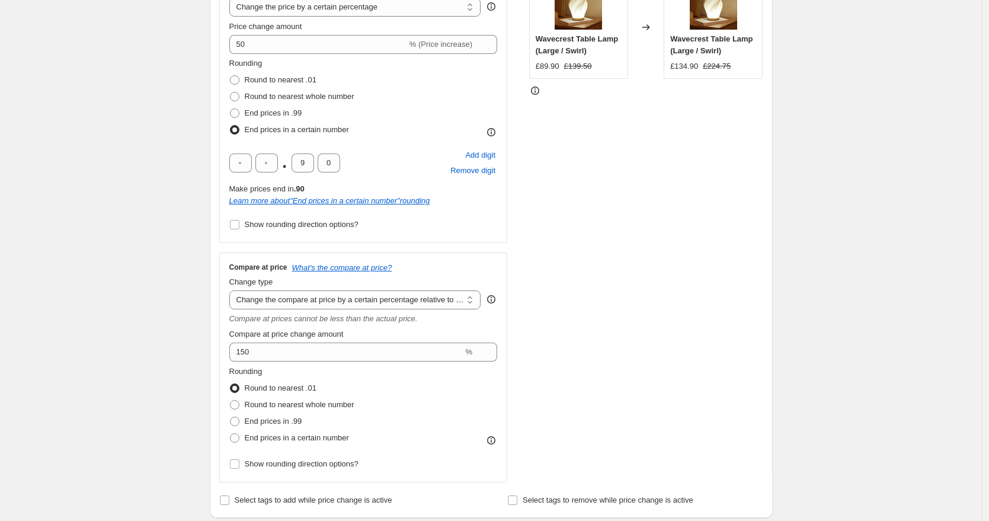
click at [116, 335] on div "Create new price [MEDICAL_DATA]. This page is ready Create new price [MEDICAL_D…" at bounding box center [491, 523] width 982 height 1562
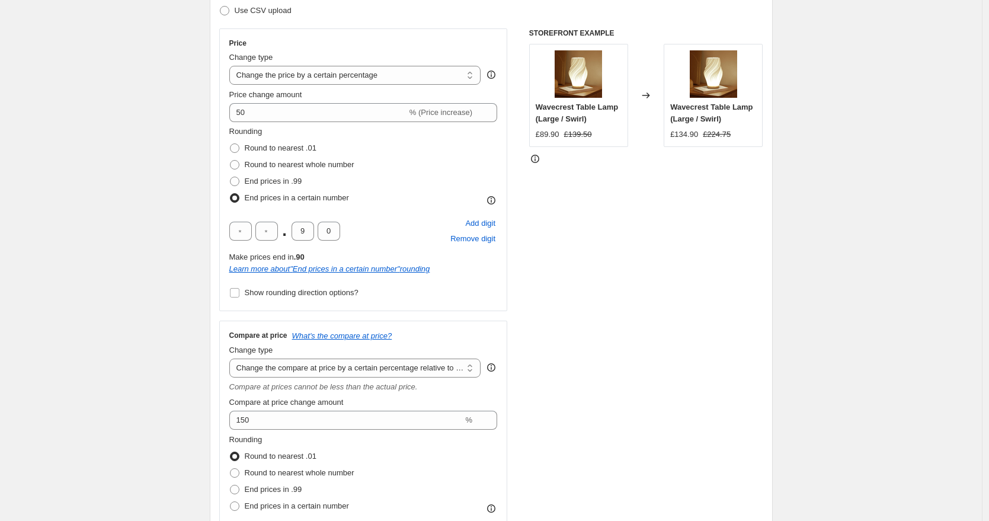
scroll to position [189, 0]
drag, startPoint x: 675, startPoint y: 137, endPoint x: 790, endPoint y: 136, distance: 115.6
click at [739, 136] on div "£134.90 £224.75" at bounding box center [714, 136] width 86 height 12
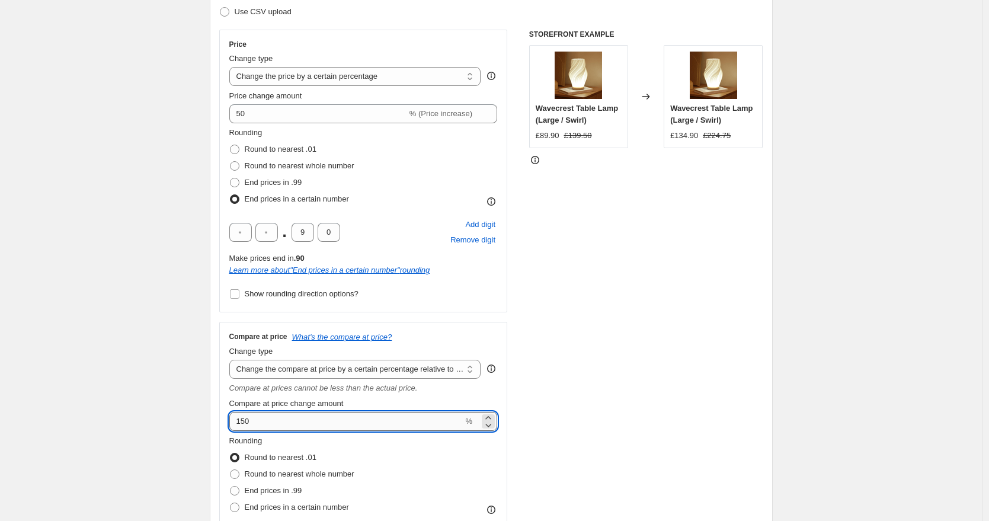
click at [248, 421] on input "150" at bounding box center [346, 421] width 234 height 19
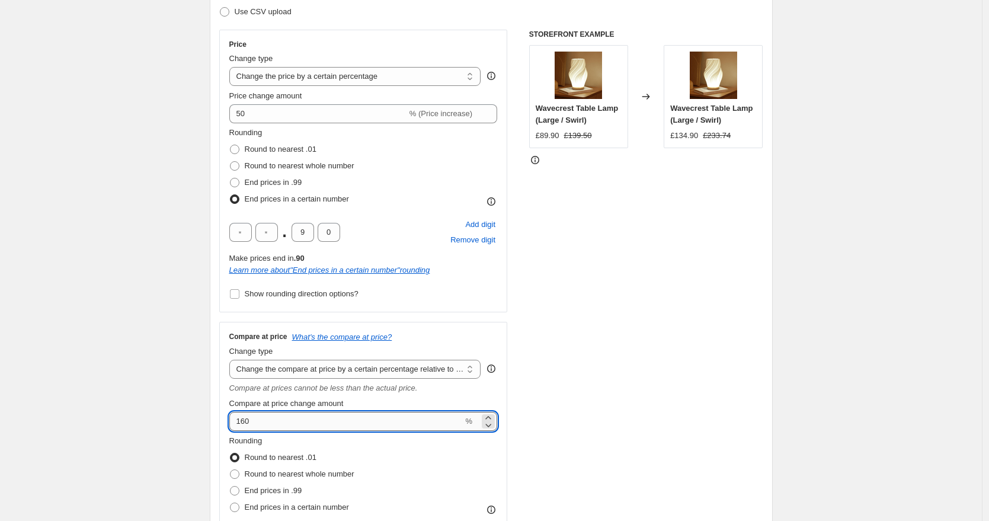
click at [248, 423] on input "160" at bounding box center [346, 421] width 234 height 19
drag, startPoint x: 243, startPoint y: 420, endPoint x: 197, endPoint y: 420, distance: 45.6
type input "200"
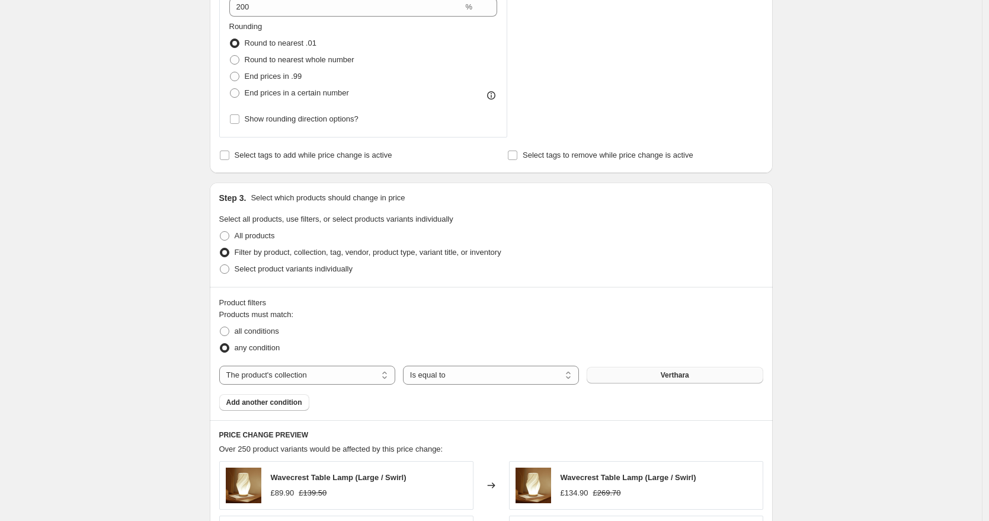
scroll to position [861, 0]
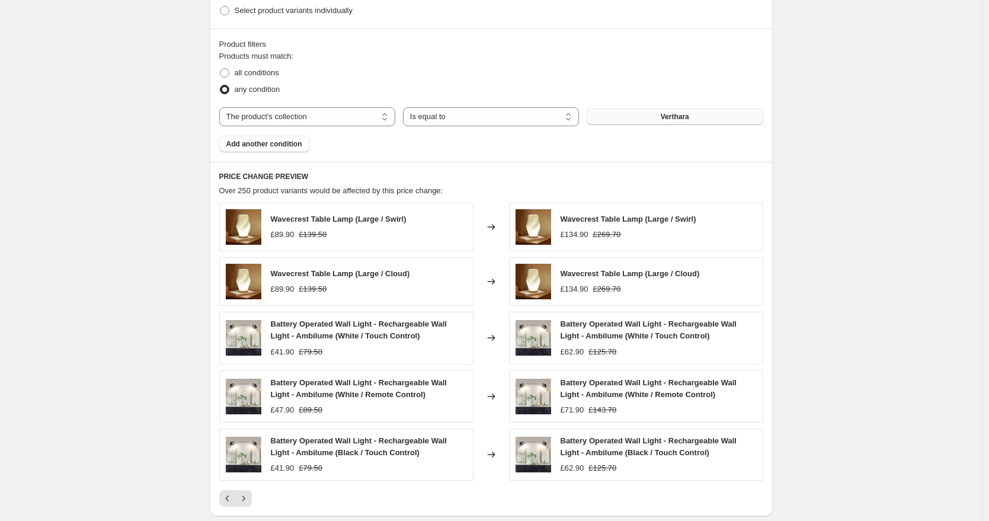
drag, startPoint x: 566, startPoint y: 353, endPoint x: 588, endPoint y: 352, distance: 21.4
click at [585, 352] on div "£62.90" at bounding box center [573, 352] width 24 height 12
drag, startPoint x: 569, startPoint y: 351, endPoint x: 596, endPoint y: 353, distance: 26.7
click at [596, 353] on div "£62.90 £125.70" at bounding box center [659, 352] width 196 height 12
click at [585, 354] on div "£62.90" at bounding box center [573, 352] width 24 height 12
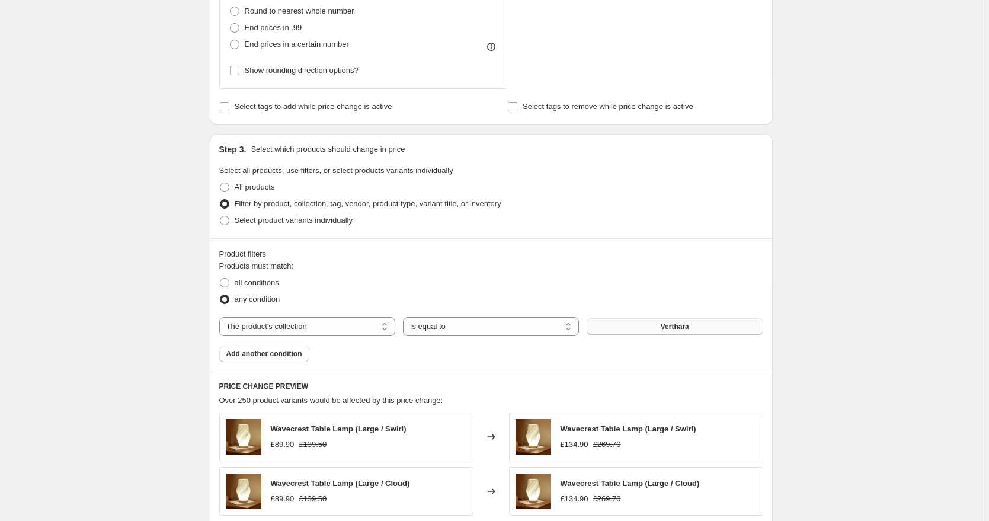
scroll to position [931, 0]
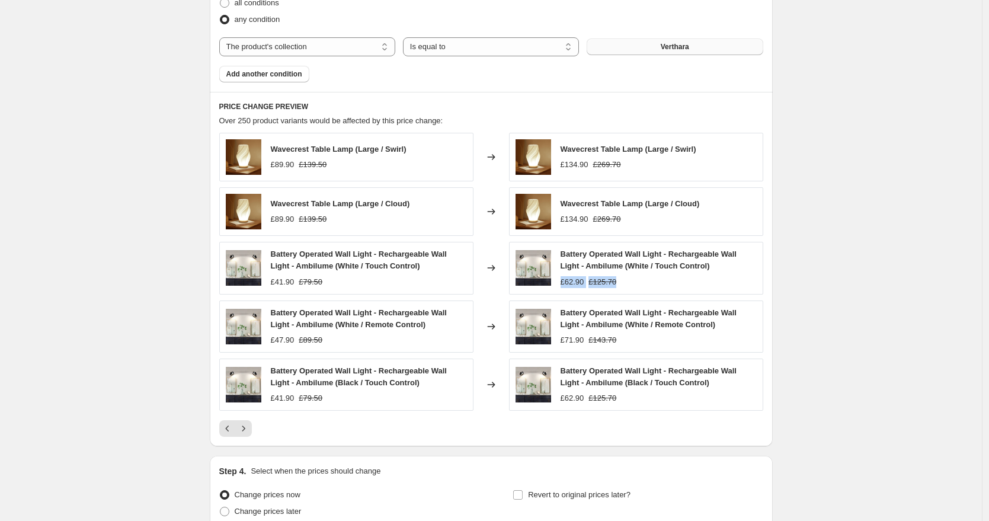
drag, startPoint x: 564, startPoint y: 283, endPoint x: 654, endPoint y: 285, distance: 89.6
click at [630, 286] on div "£62.90 £125.70" at bounding box center [659, 282] width 196 height 12
drag, startPoint x: 591, startPoint y: 283, endPoint x: 566, endPoint y: 285, distance: 25.6
click at [566, 285] on div "£62.90 £125.70" at bounding box center [659, 282] width 196 height 12
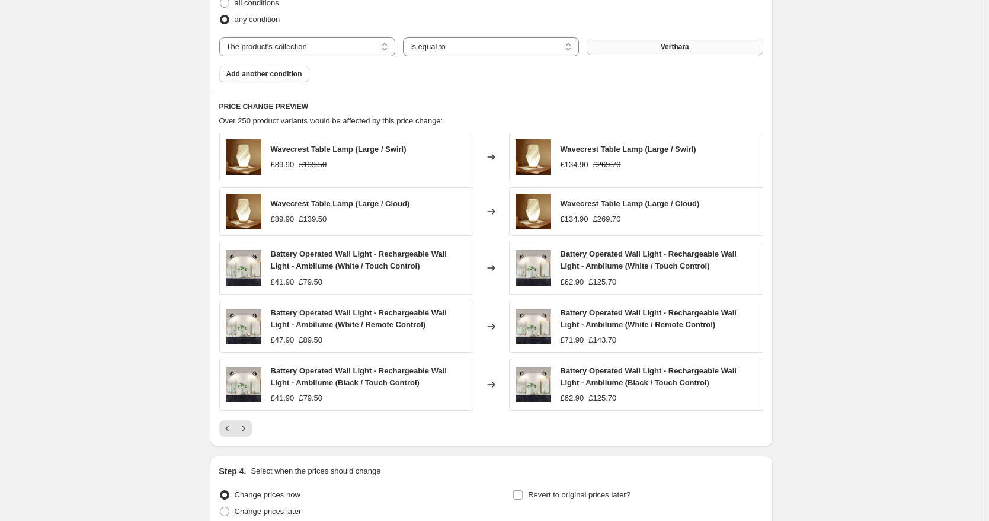
drag, startPoint x: 605, startPoint y: 285, endPoint x: 563, endPoint y: 286, distance: 41.5
click at [563, 286] on div "£62.90 £125.70" at bounding box center [659, 282] width 196 height 12
drag, startPoint x: 632, startPoint y: 285, endPoint x: 566, endPoint y: 285, distance: 65.8
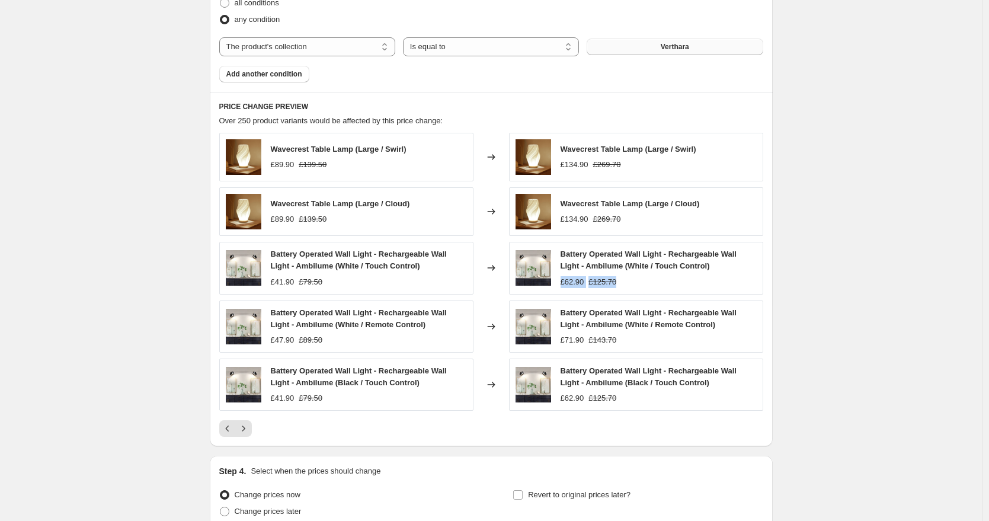
click at [566, 285] on div "£62.90 £125.70" at bounding box center [659, 282] width 196 height 12
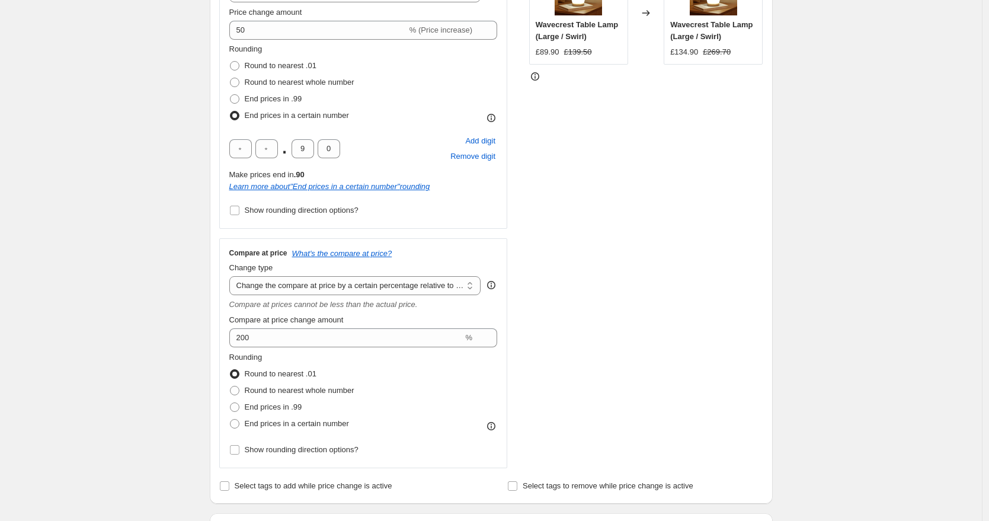
scroll to position [210, 0]
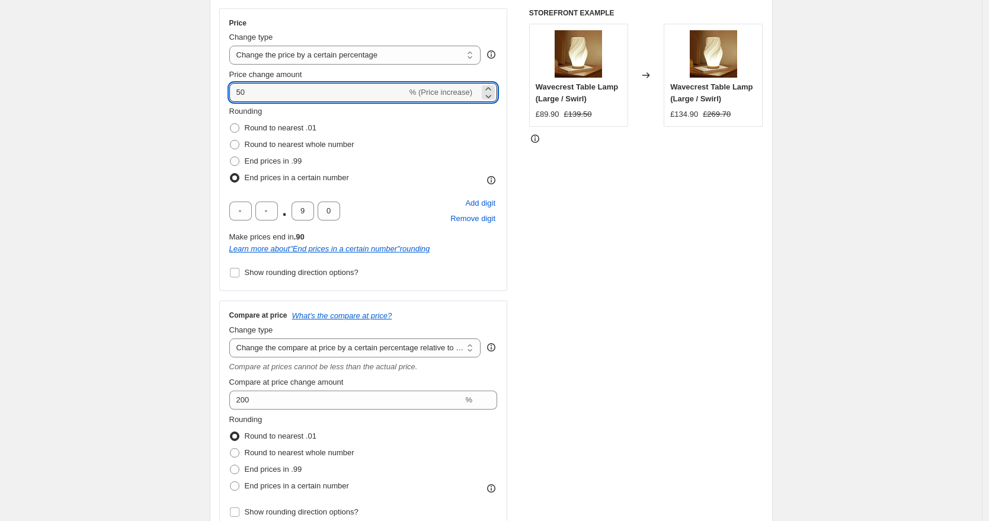
drag, startPoint x: 234, startPoint y: 90, endPoint x: 194, endPoint y: 88, distance: 40.3
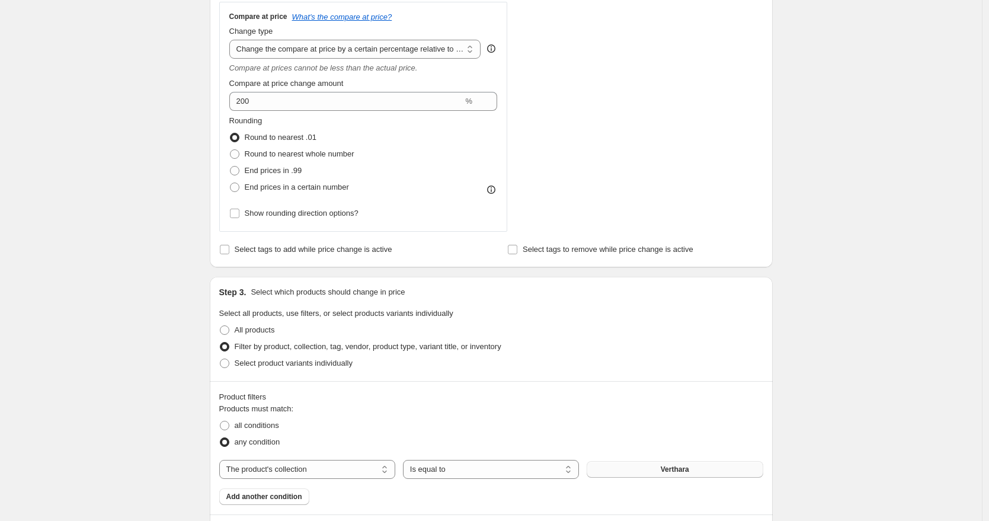
scroll to position [475, 0]
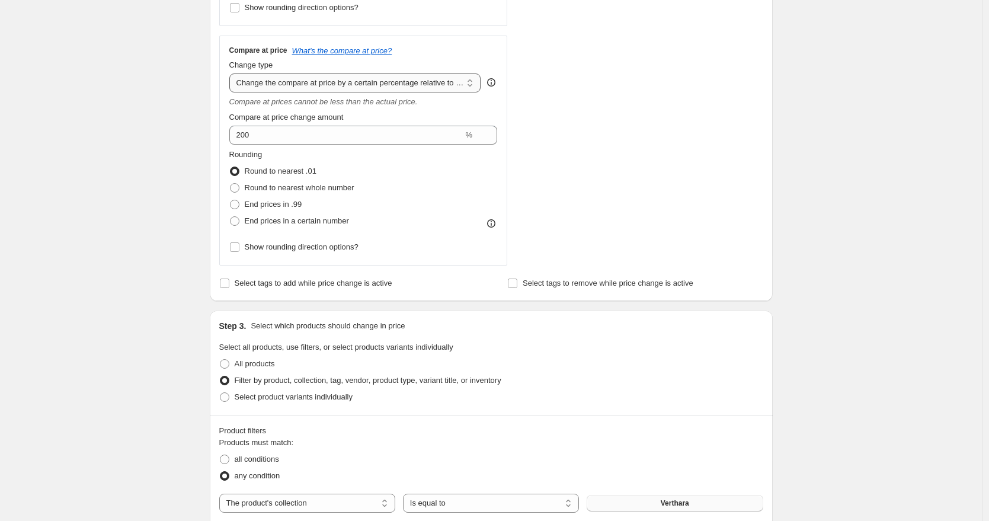
click at [358, 82] on select "Change the compare at price to the current price (sale) Change the compare at p…" at bounding box center [355, 83] width 252 height 19
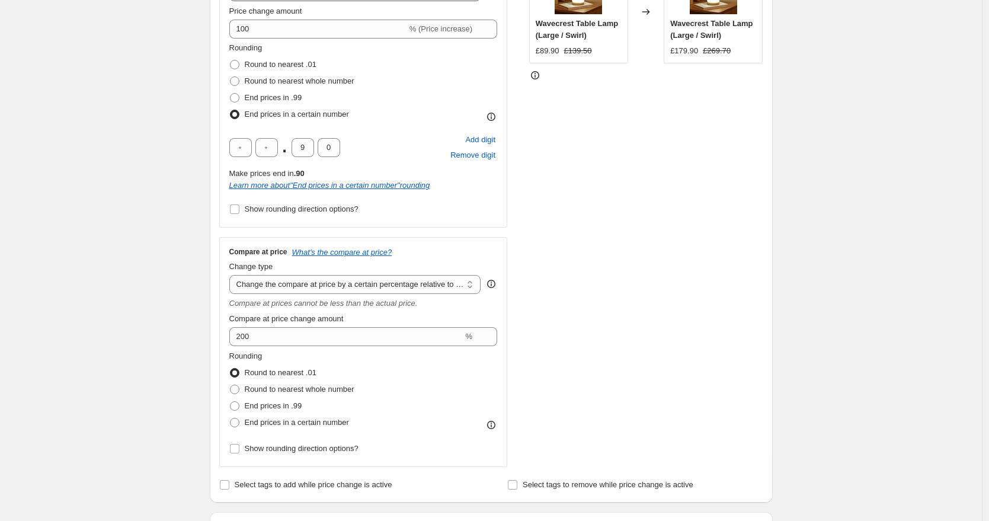
scroll to position [164, 0]
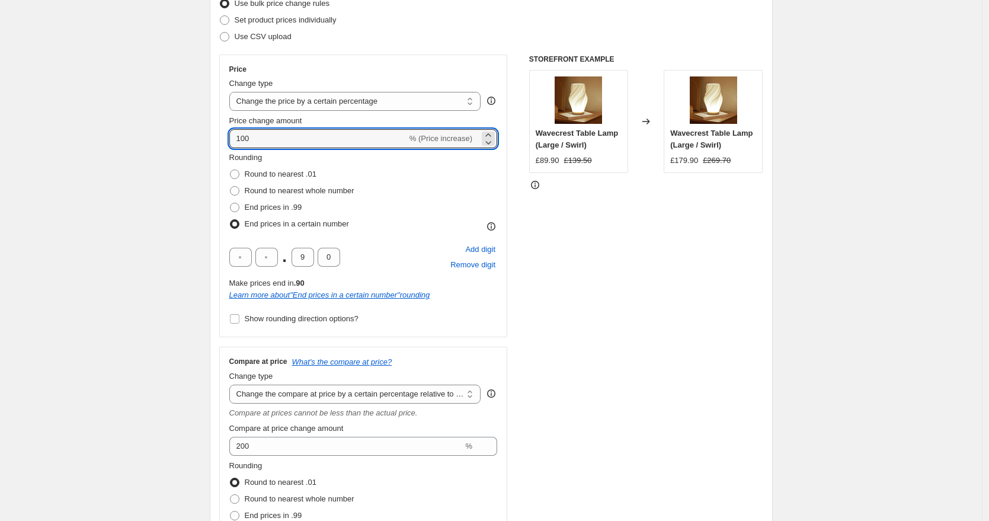
drag, startPoint x: 267, startPoint y: 137, endPoint x: 209, endPoint y: 132, distance: 57.7
type input "80"
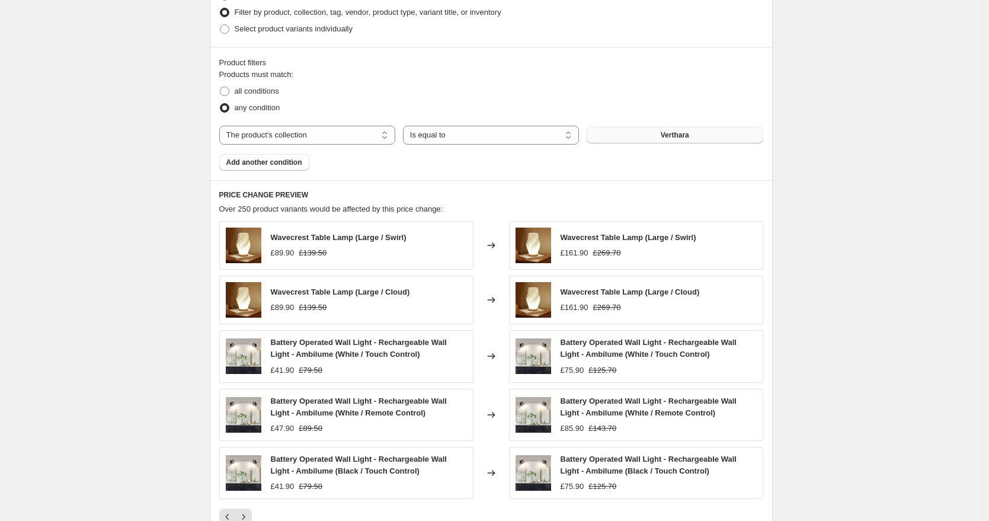
scroll to position [886, 0]
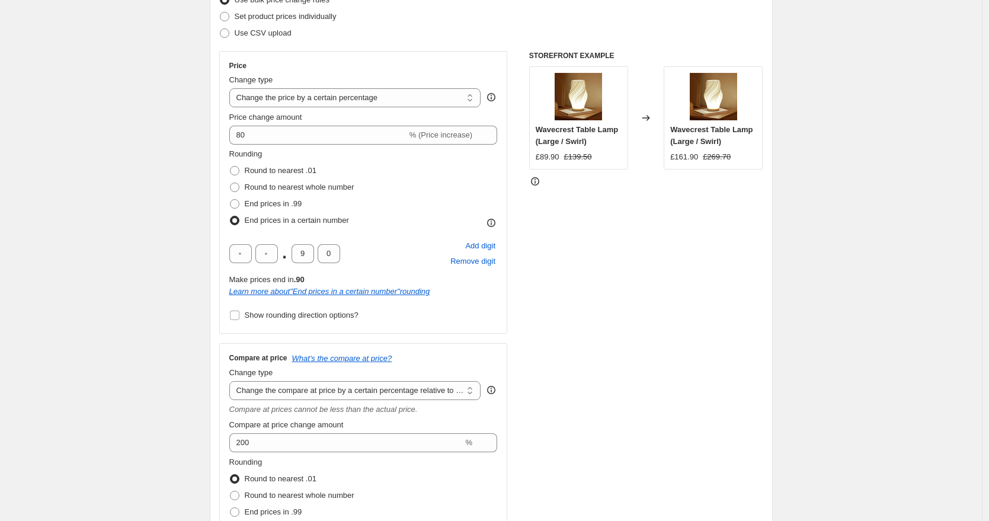
scroll to position [197, 0]
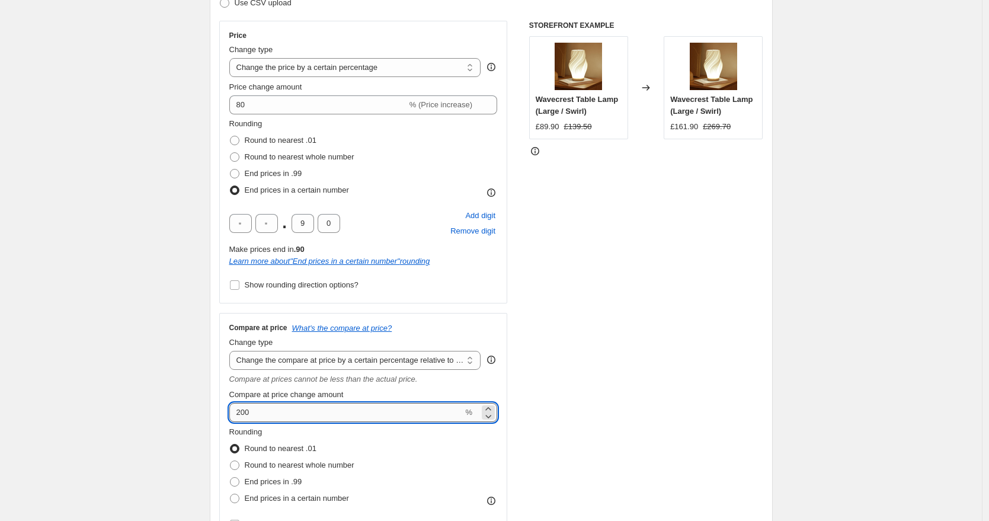
drag, startPoint x: 245, startPoint y: 411, endPoint x: 261, endPoint y: 413, distance: 16.1
click at [261, 413] on input "200" at bounding box center [346, 412] width 234 height 19
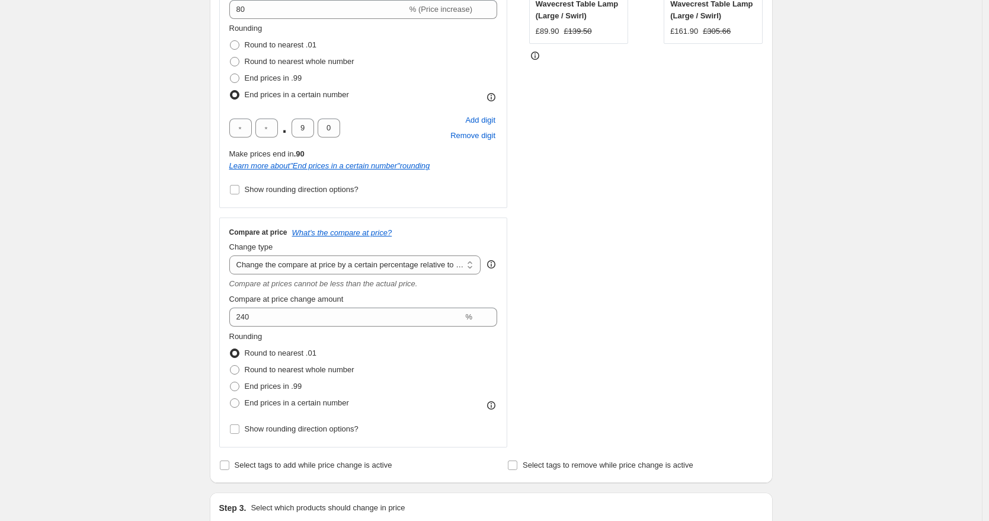
scroll to position [337, 0]
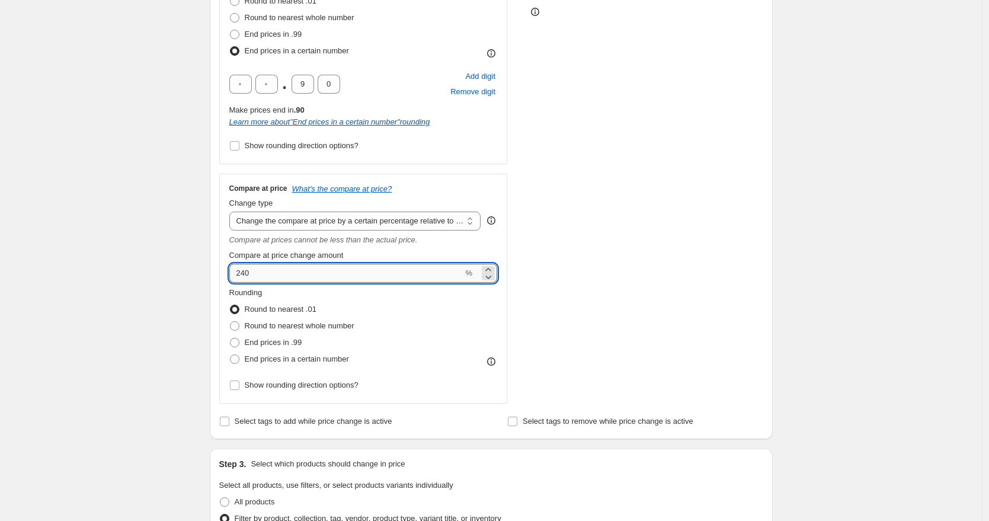
click at [246, 271] on input "240" at bounding box center [346, 273] width 234 height 19
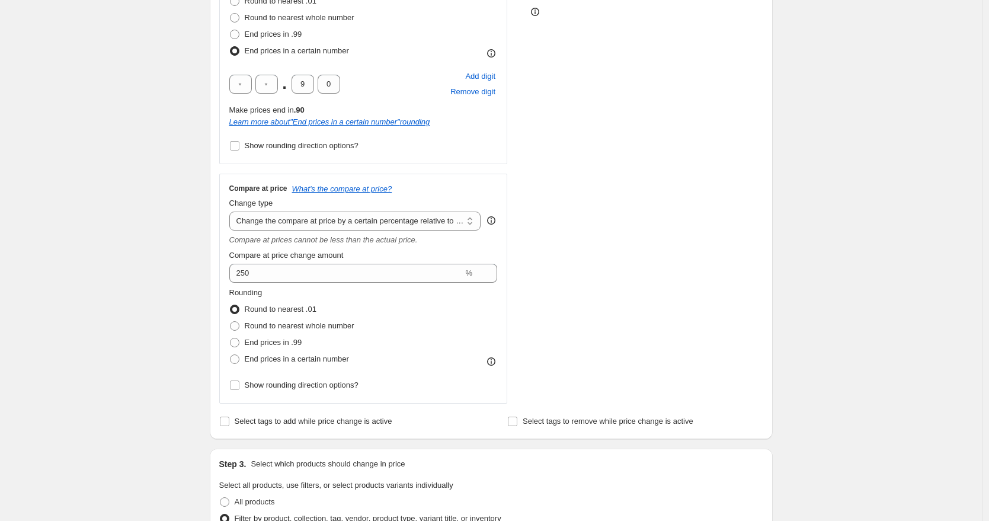
click at [742, 265] on div "STOREFRONT EXAMPLE Wavecrest Table Lamp (Large / Swirl) £89.90 £139.50 Changed …" at bounding box center [646, 142] width 234 height 522
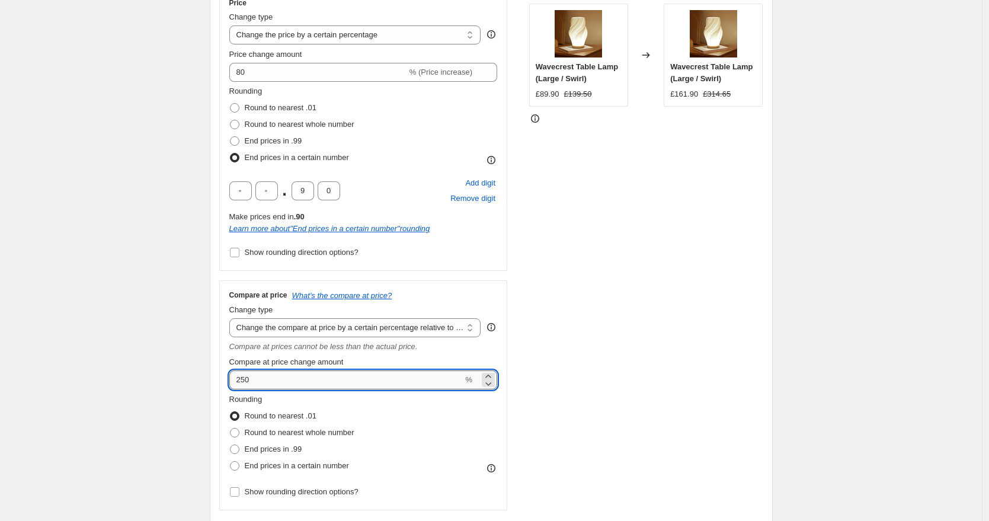
click at [250, 381] on input "250" at bounding box center [346, 380] width 234 height 19
type input "260"
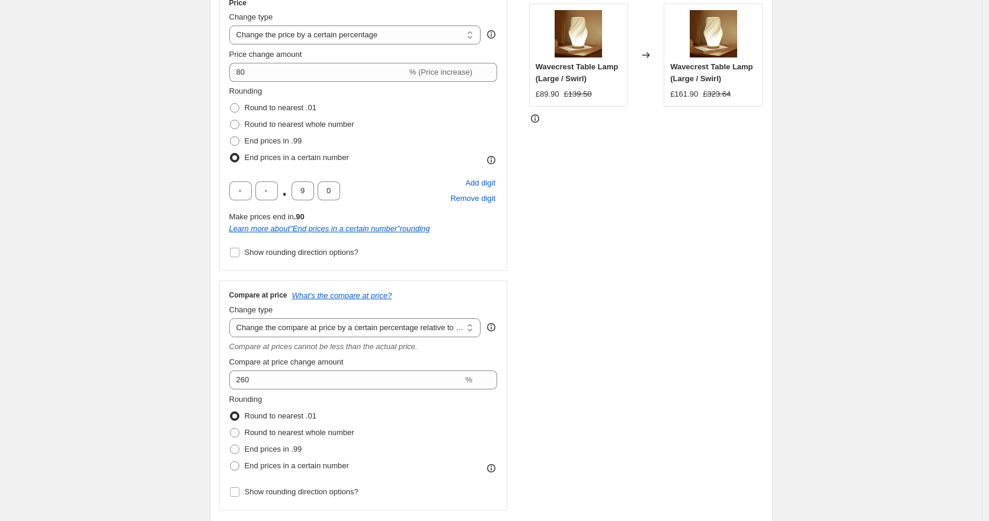
click at [238, 465] on span at bounding box center [234, 465] width 9 height 9
click at [231, 462] on input "End prices in a certain number" at bounding box center [230, 461] width 1 height 1
radio input "true"
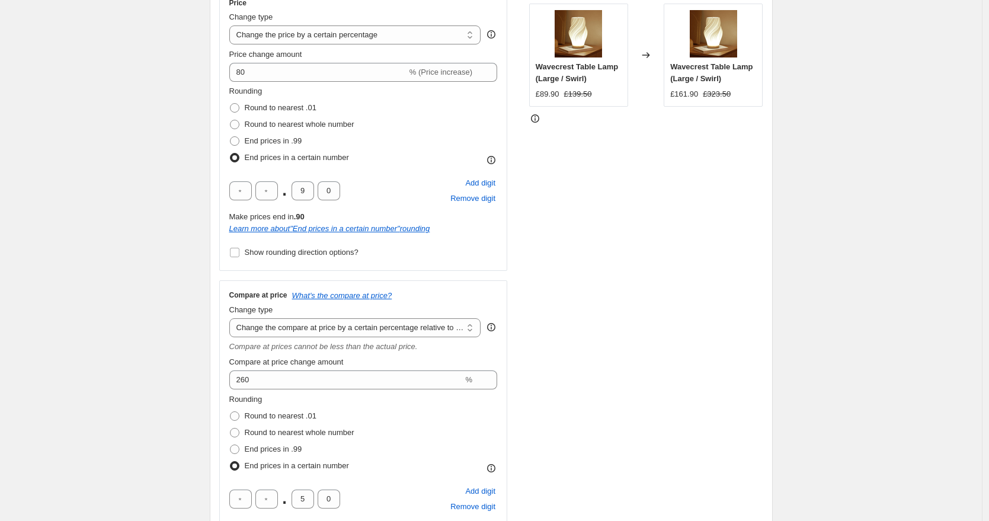
click at [307, 498] on input "5" at bounding box center [303, 499] width 23 height 19
type input "9"
click at [735, 391] on div "STOREFRONT EXAMPLE Wavecrest Table Lamp (Large / Swirl) £89.90 £139.50 Changed …" at bounding box center [646, 283] width 234 height 591
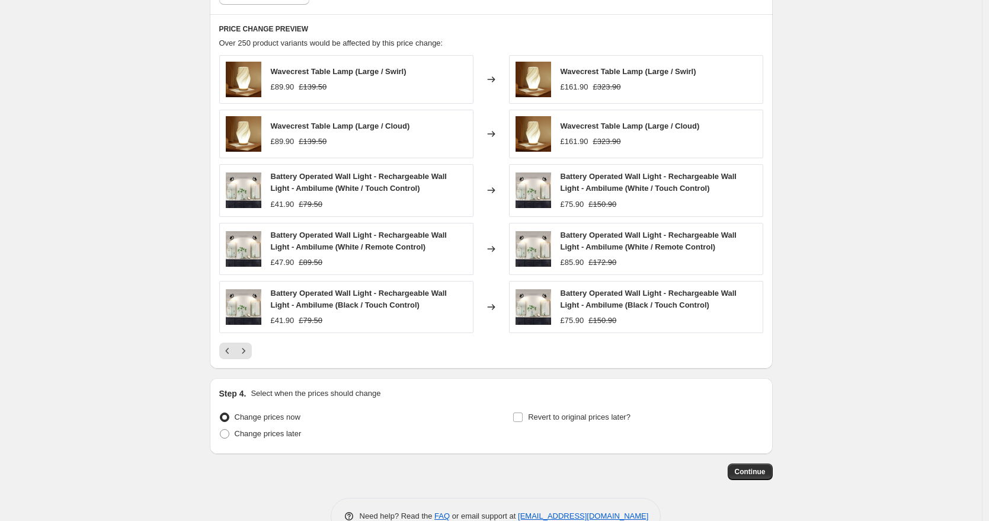
scroll to position [970, 0]
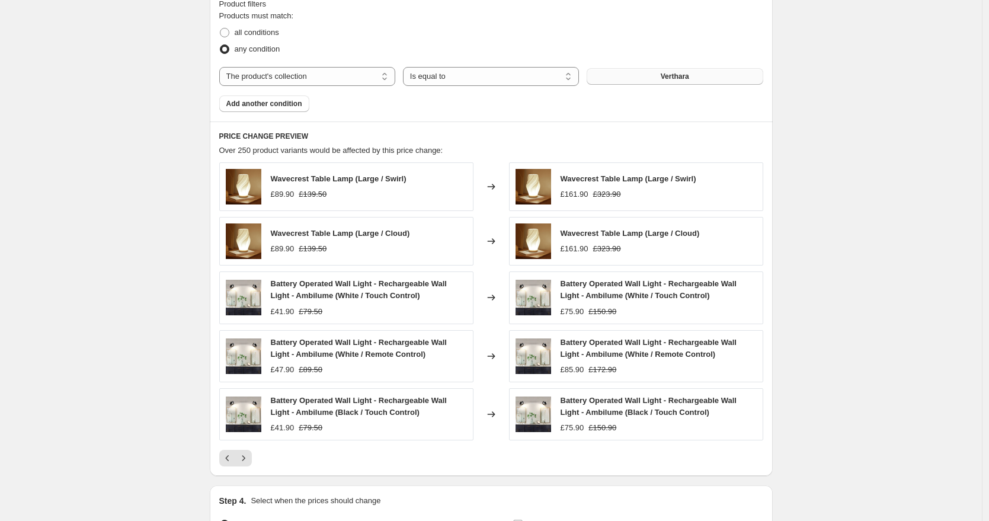
click at [627, 311] on div "£75.90 £150.90" at bounding box center [659, 312] width 196 height 12
drag, startPoint x: 627, startPoint y: 311, endPoint x: 566, endPoint y: 315, distance: 61.2
click at [566, 315] on div "£75.90 £150.90" at bounding box center [659, 312] width 196 height 12
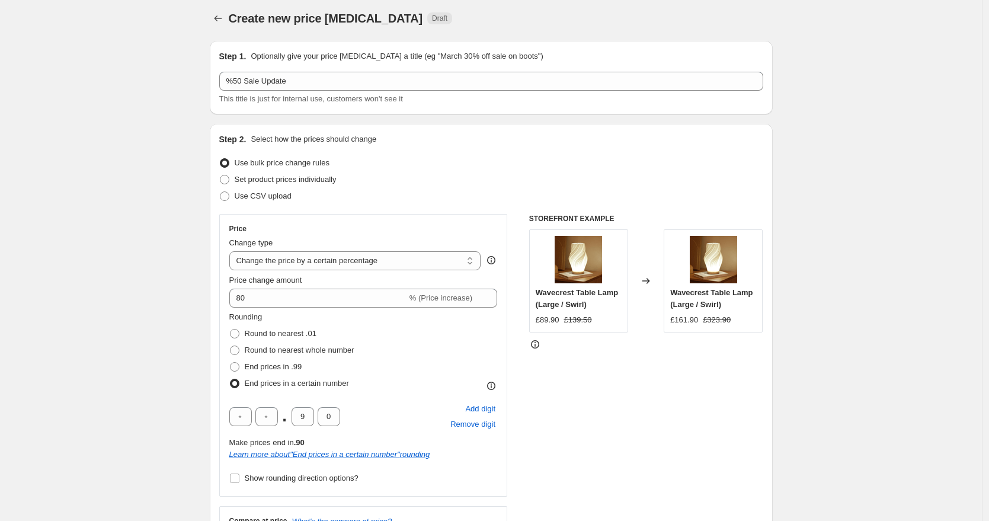
scroll to position [0, 0]
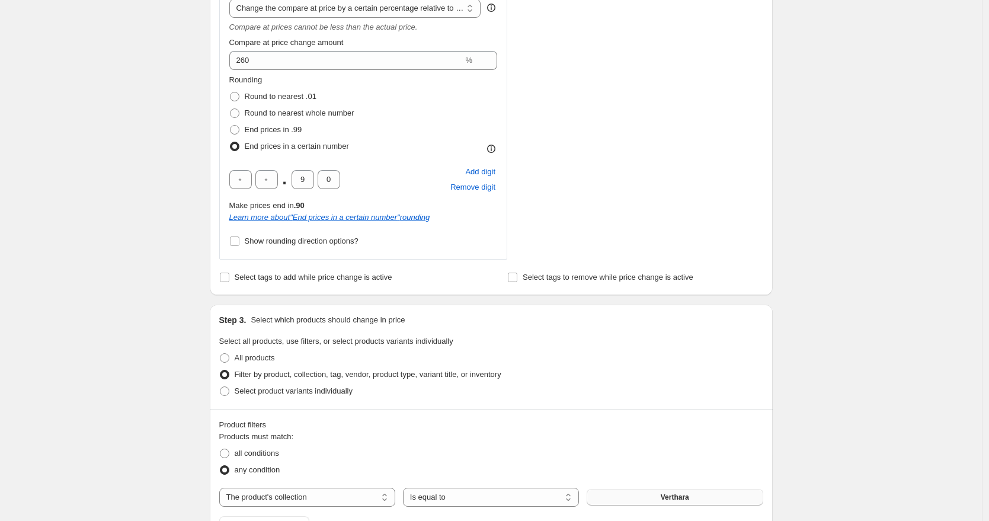
scroll to position [721, 0]
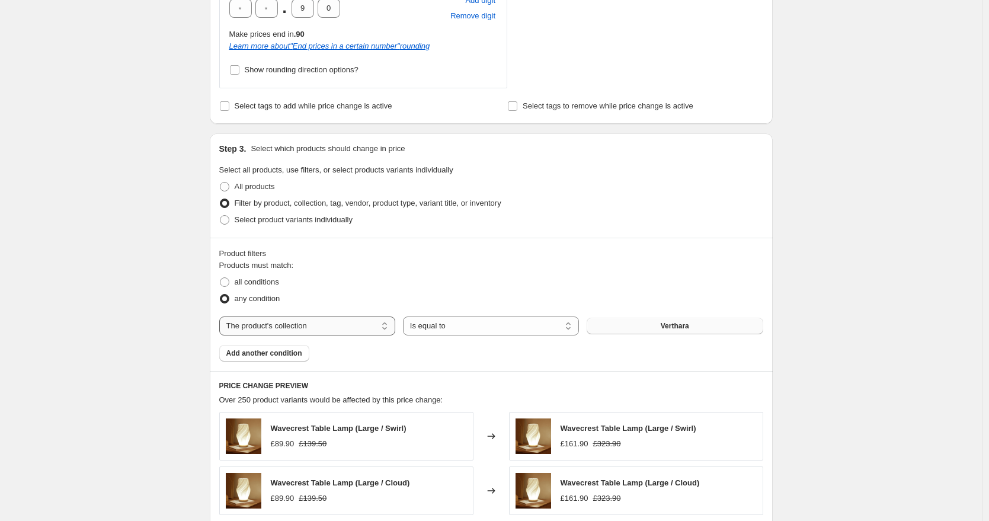
click at [281, 323] on select "The product The product's collection The product's tag The product's vendor The…" at bounding box center [307, 326] width 176 height 19
select select "vendor"
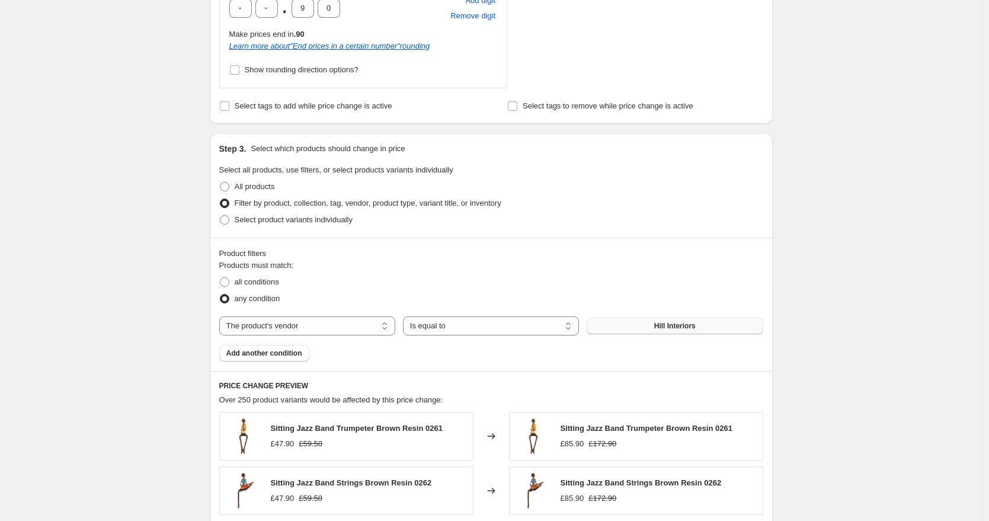
click at [684, 326] on span "Hill Interiors" at bounding box center [674, 325] width 41 height 9
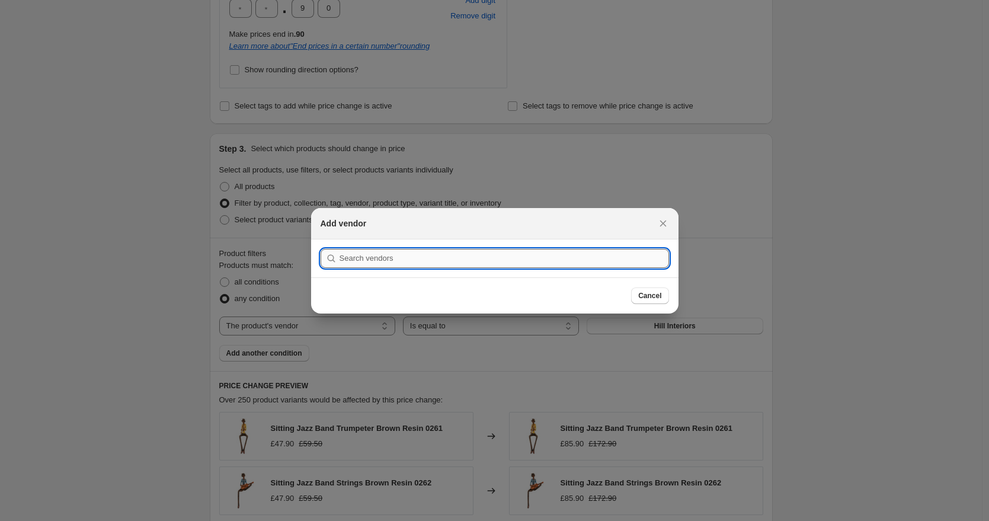
click at [404, 258] on input ":r2u:" at bounding box center [505, 258] width 330 height 19
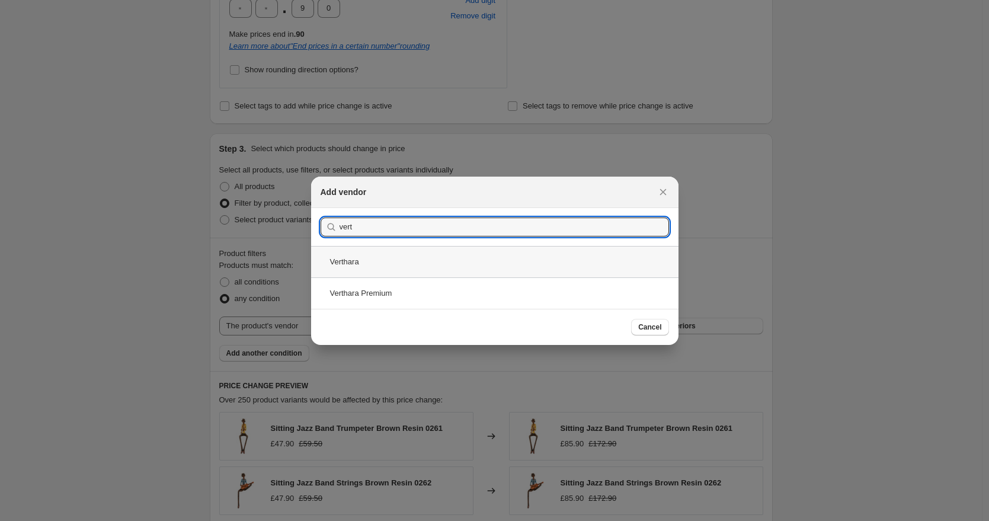
type input "vert"
click at [370, 265] on div "Verthara" at bounding box center [495, 261] width 368 height 31
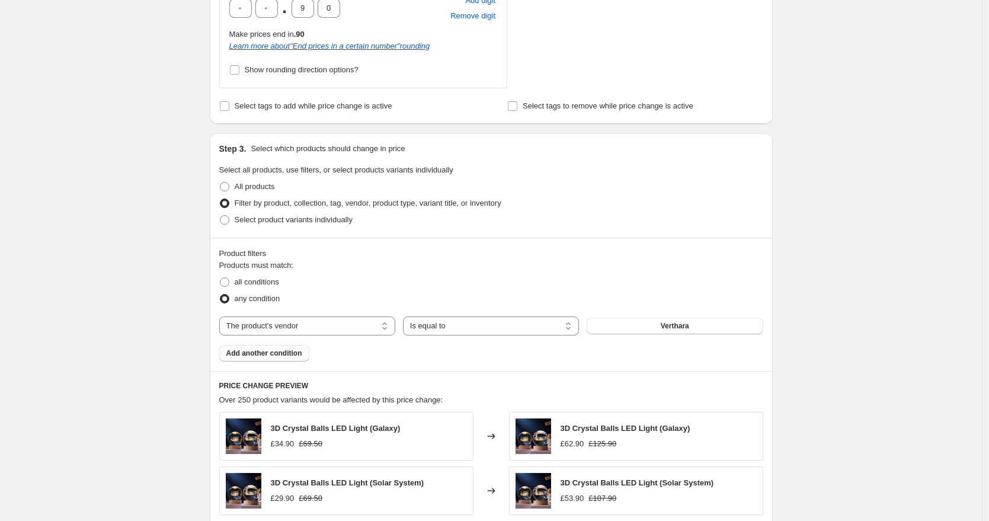
click at [271, 354] on span "Add another condition" at bounding box center [264, 353] width 76 height 9
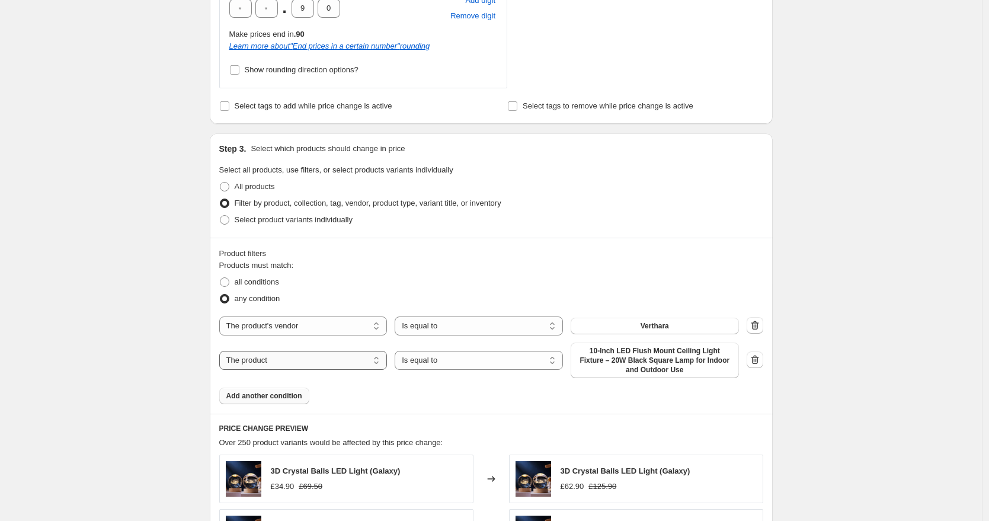
click at [311, 362] on select "The product The product's collection The product's tag The product's vendor The…" at bounding box center [303, 360] width 168 height 19
select select "vendor"
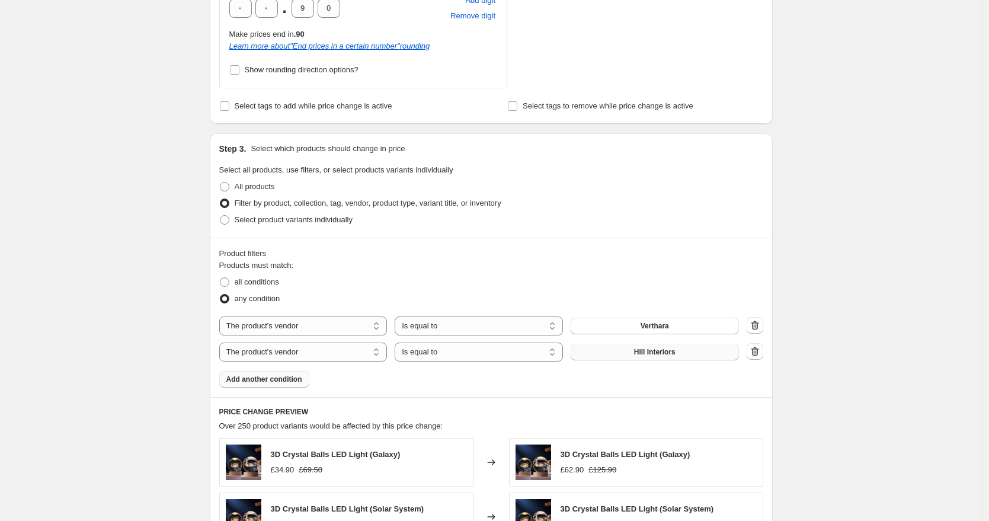
click at [656, 353] on span "Hill Interiors" at bounding box center [654, 351] width 41 height 9
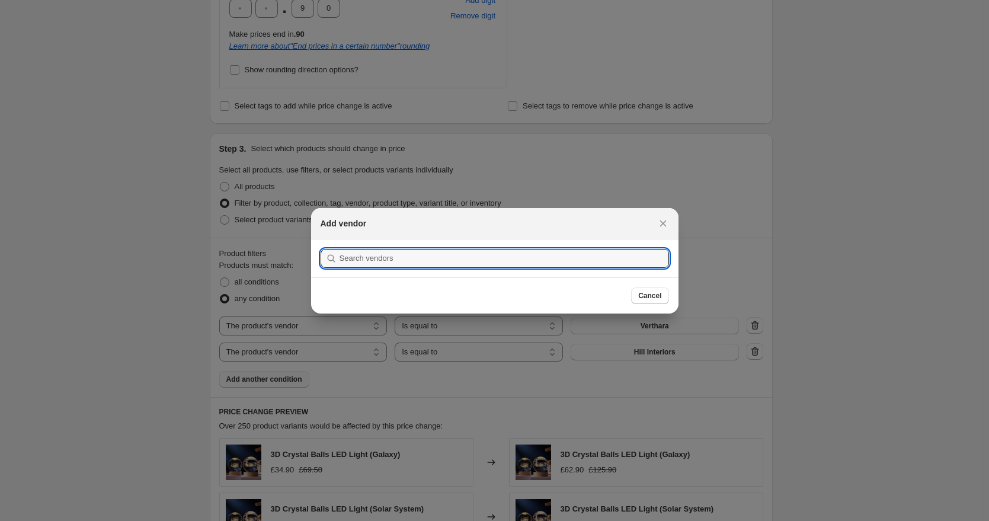
scroll to position [0, 0]
click at [394, 267] on input ":r34:" at bounding box center [505, 258] width 330 height 19
click at [357, 252] on input ":r34:" at bounding box center [505, 258] width 330 height 19
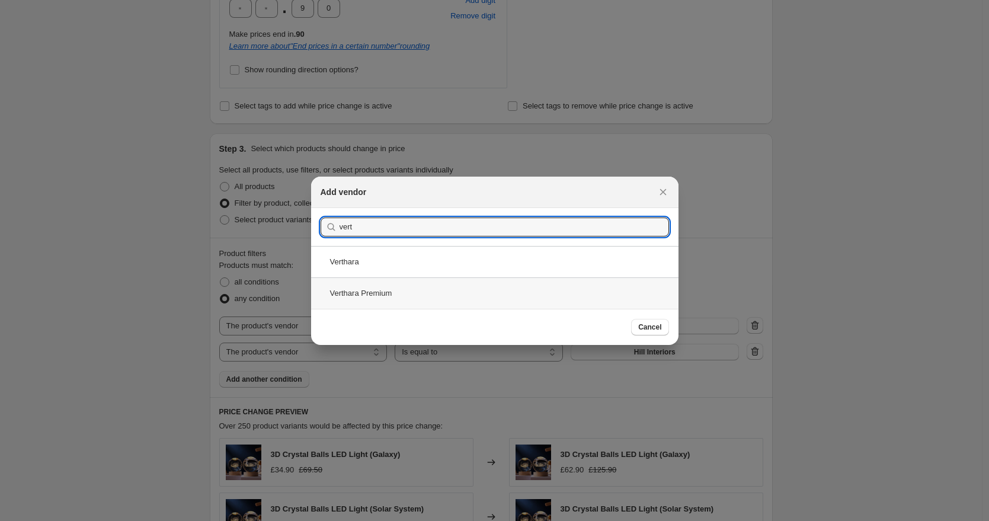
type input "vert"
click at [389, 295] on div "Verthara Premium" at bounding box center [495, 292] width 368 height 31
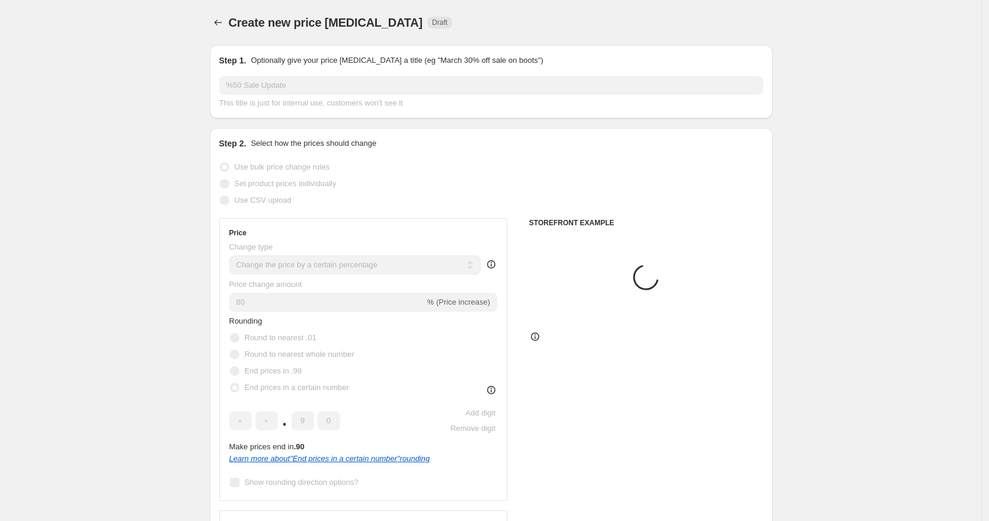
scroll to position [721, 0]
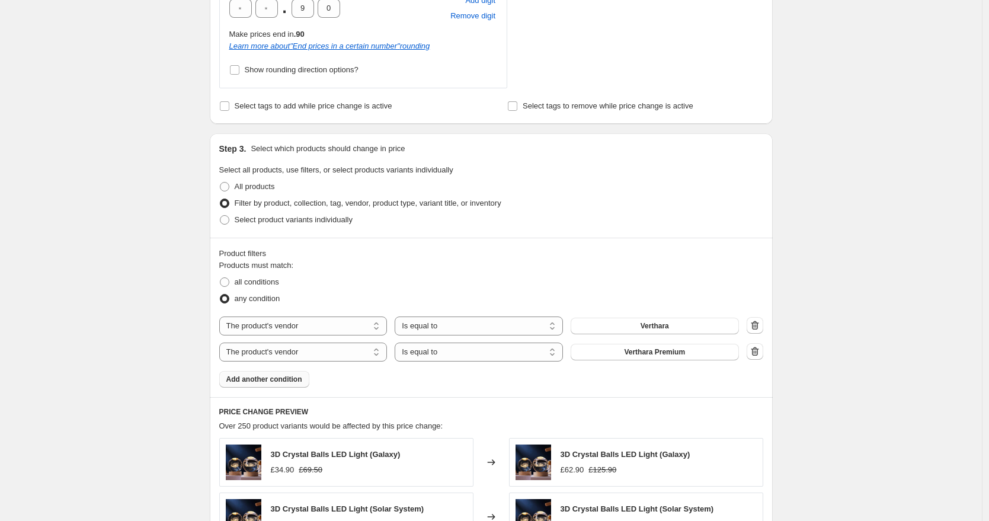
click at [133, 273] on div "Create new price [MEDICAL_DATA]. This page is ready Create new price [MEDICAL_D…" at bounding box center [491, 101] width 982 height 1645
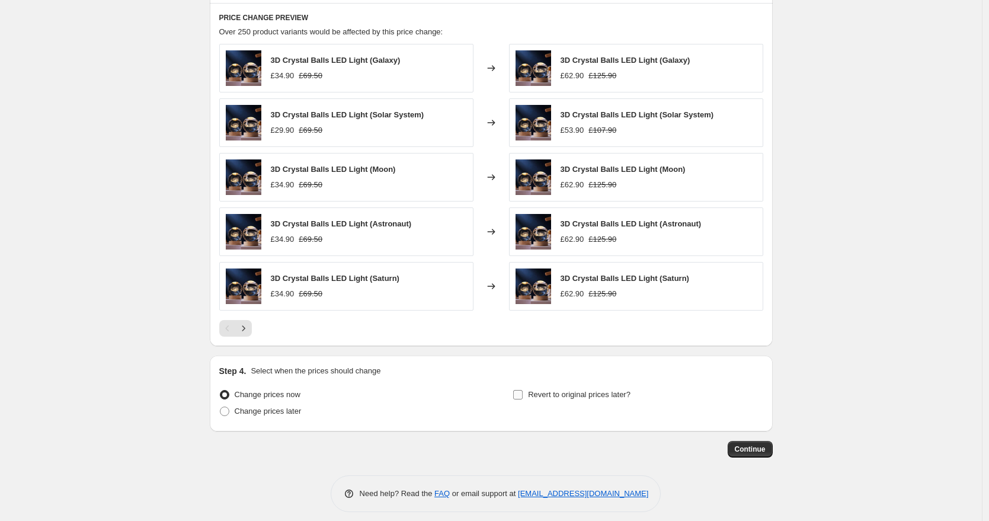
scroll to position [1124, 0]
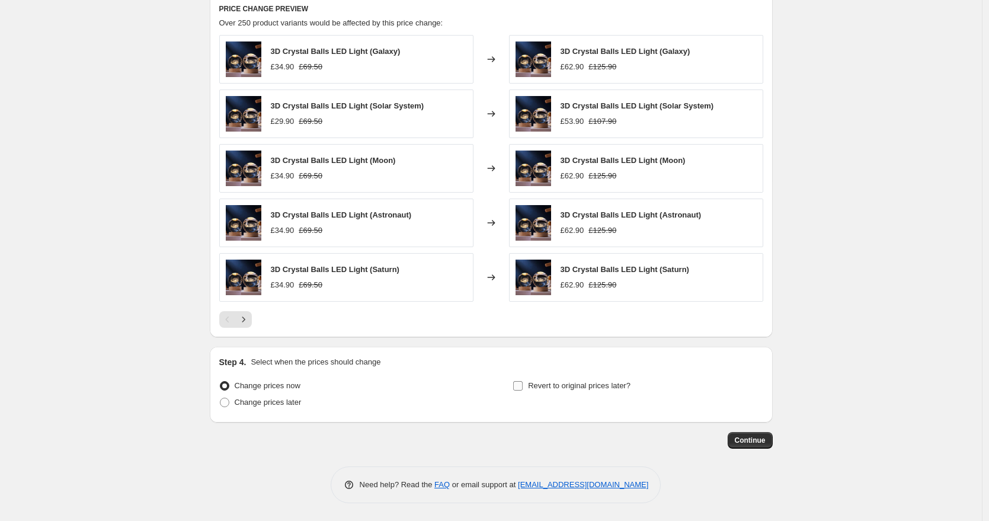
click at [519, 387] on input "Revert to original prices later?" at bounding box center [517, 385] width 9 height 9
checkbox input "true"
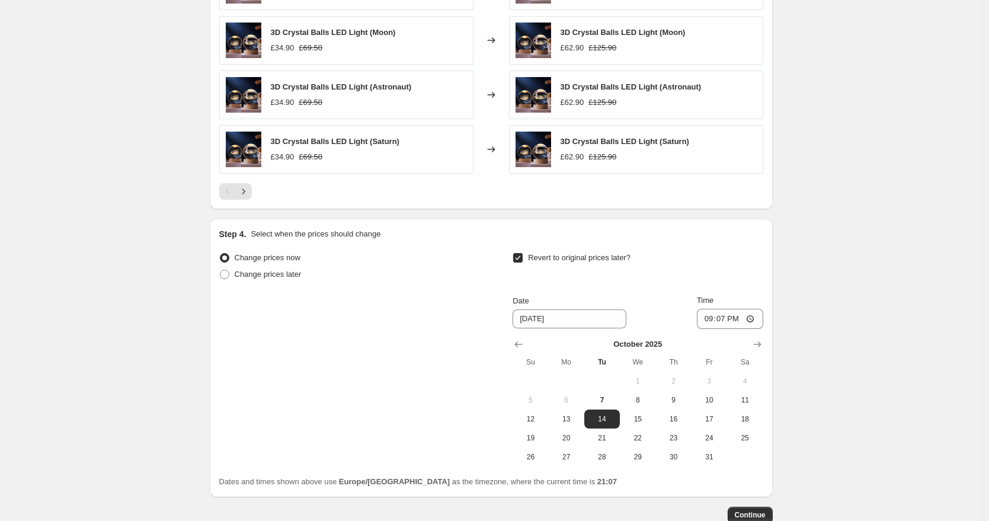
scroll to position [1327, 0]
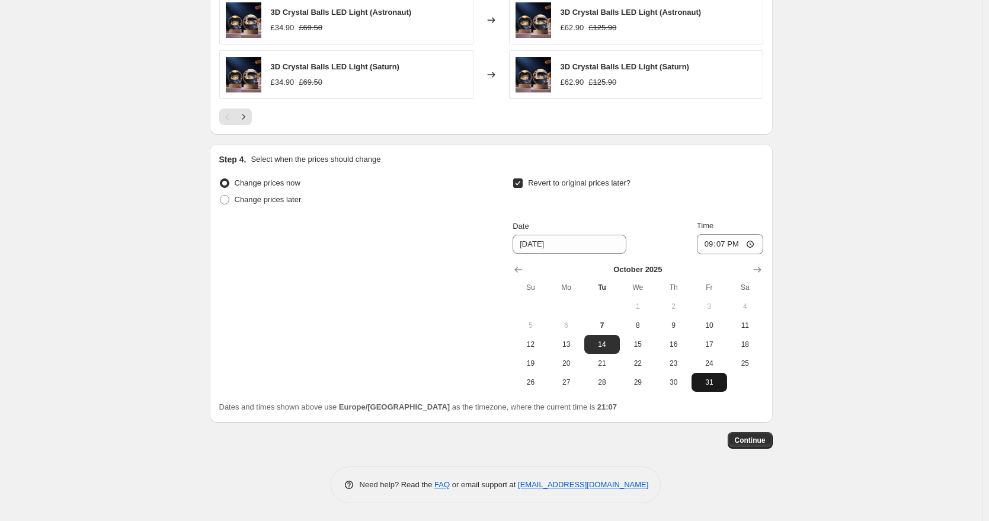
click at [712, 388] on button "31" at bounding box center [710, 382] width 36 height 19
type input "[DATE]"
click at [755, 246] on input "21:07" at bounding box center [730, 244] width 66 height 20
type input "23:59"
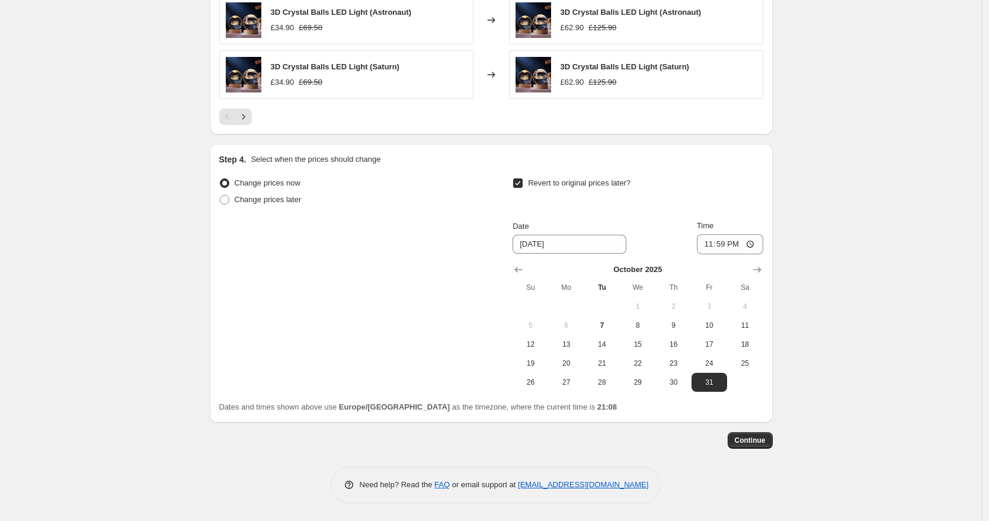
click at [229, 205] on span at bounding box center [224, 199] width 11 height 11
click at [221, 196] on input "Change prices later" at bounding box center [220, 195] width 1 height 1
radio input "true"
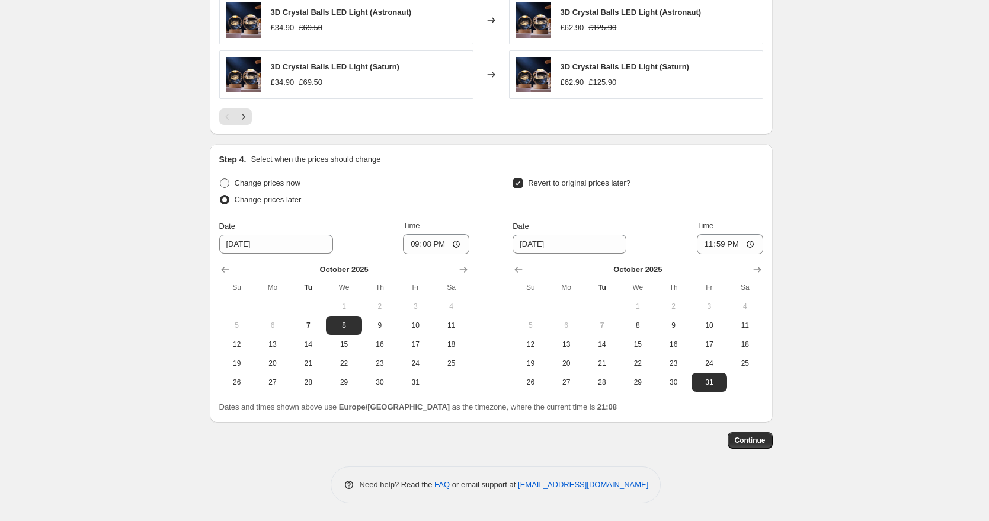
click at [227, 186] on span at bounding box center [224, 182] width 9 height 9
click at [221, 179] on input "Change prices now" at bounding box center [220, 178] width 1 height 1
radio input "true"
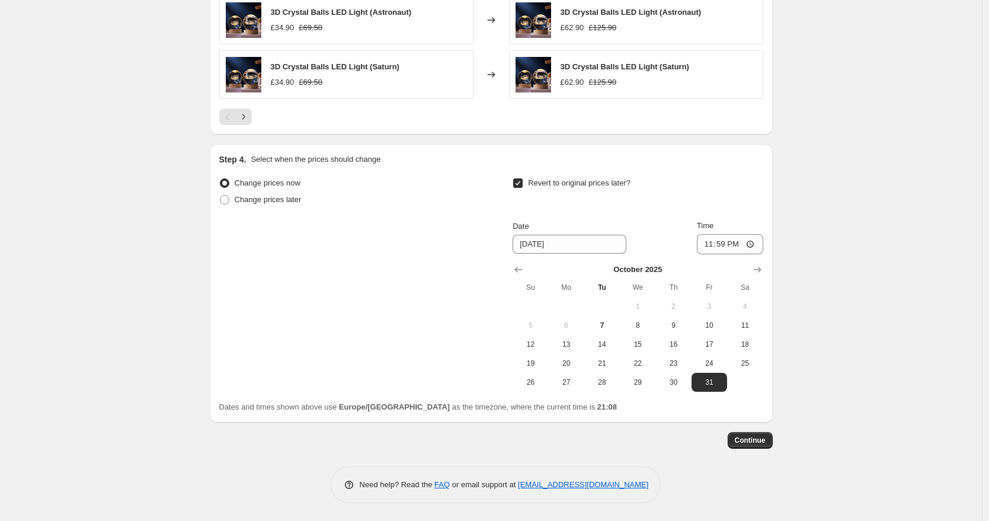
click at [759, 438] on span "Continue" at bounding box center [750, 440] width 31 height 9
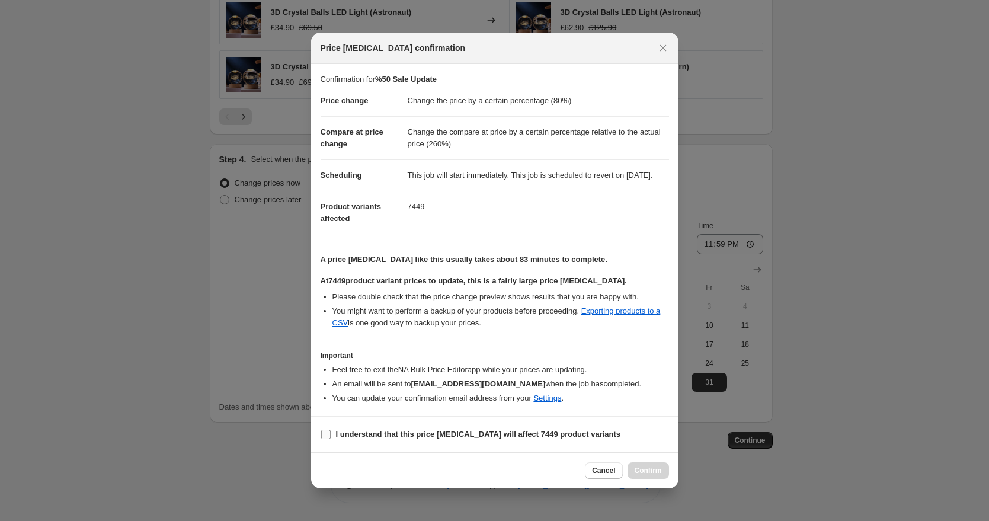
click at [365, 439] on b "I understand that this price [MEDICAL_DATA] will affect 7449 product variants" at bounding box center [478, 434] width 285 height 9
click at [331, 439] on input "I understand that this price [MEDICAL_DATA] will affect 7449 product variants" at bounding box center [325, 434] width 9 height 9
checkbox input "true"
click at [595, 475] on span "Cancel" at bounding box center [603, 470] width 23 height 9
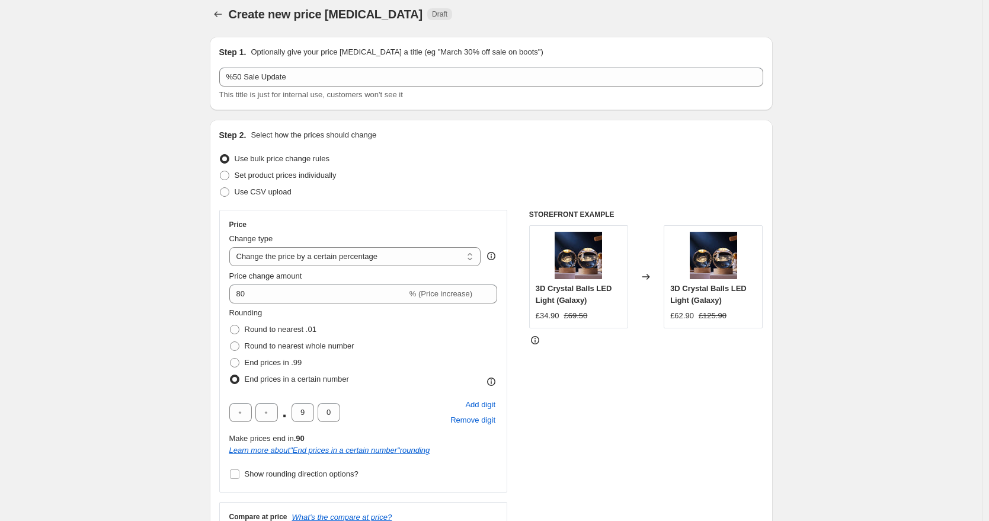
scroll to position [0, 0]
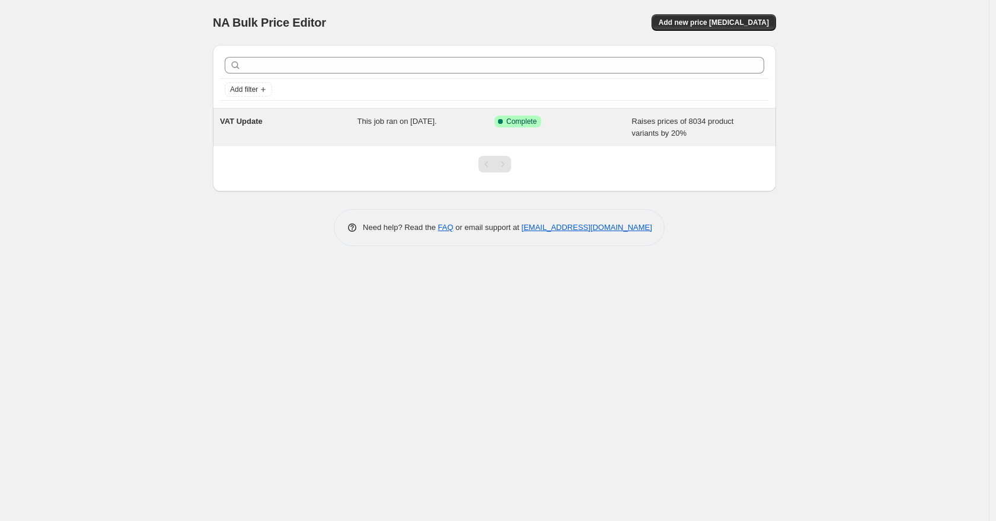
click at [300, 118] on div "VAT Update" at bounding box center [289, 128] width 138 height 24
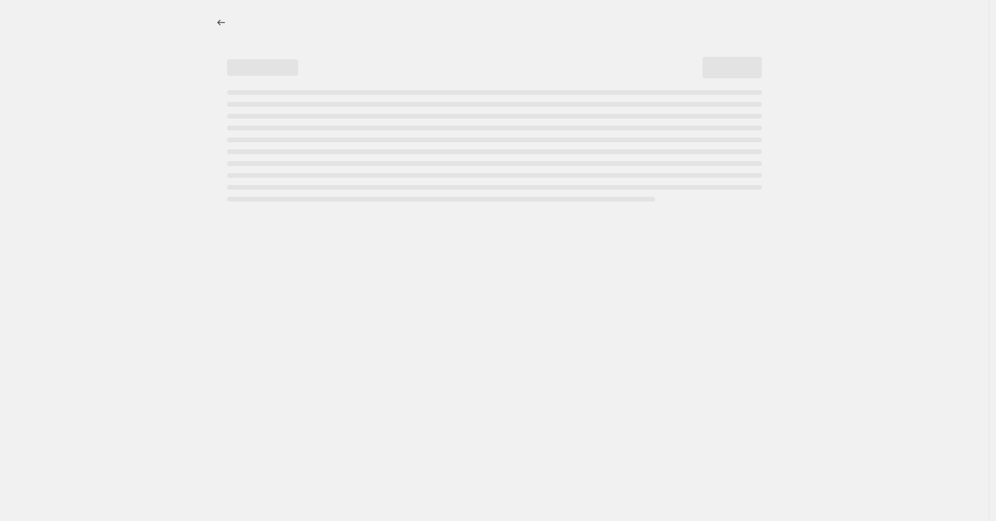
select select "percentage"
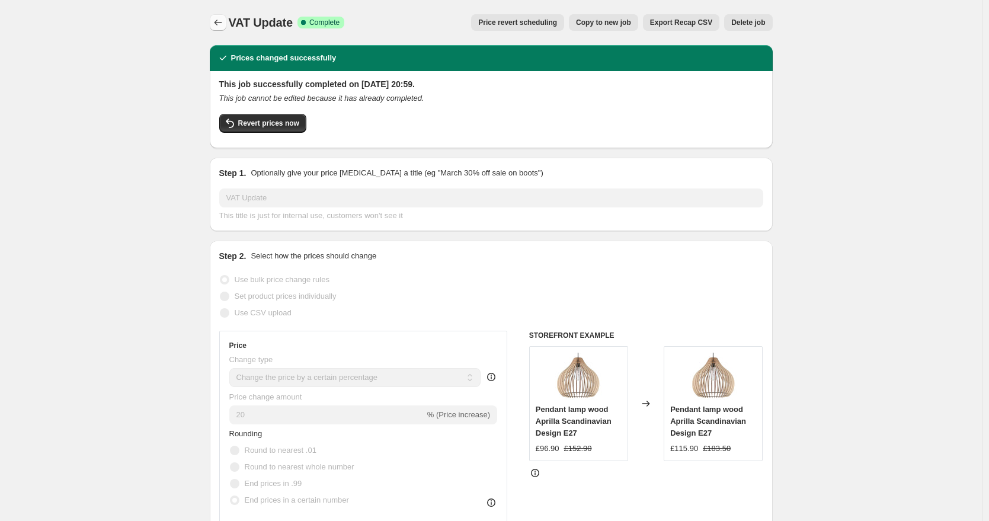
click at [223, 24] on icon "Price change jobs" at bounding box center [218, 23] width 12 height 12
